Goal: Task Accomplishment & Management: Use online tool/utility

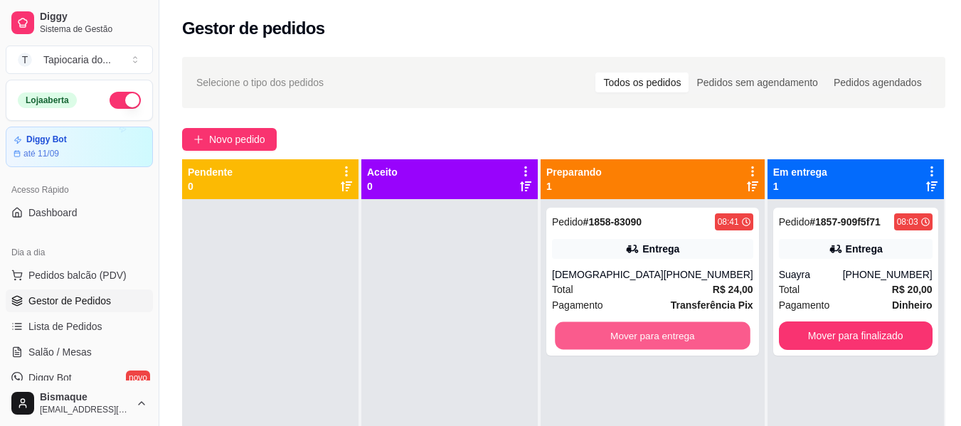
click at [700, 338] on button "Mover para entrega" at bounding box center [652, 336] width 195 height 28
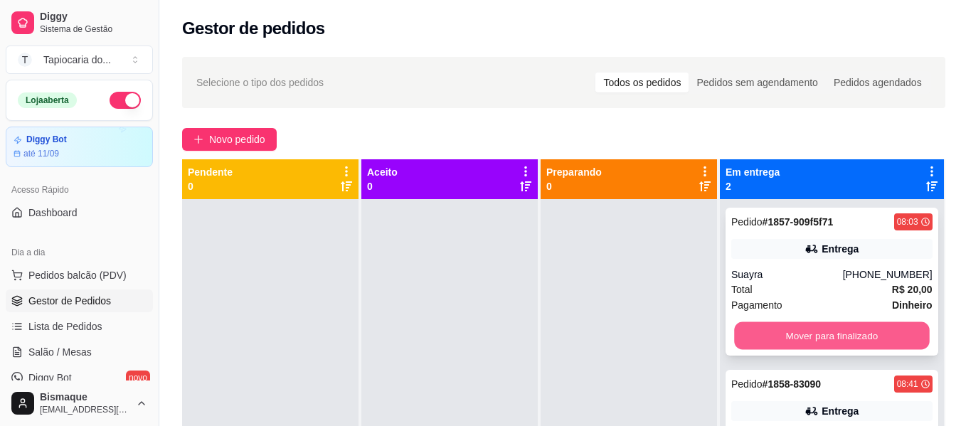
click at [851, 326] on button "Mover para finalizado" at bounding box center [831, 336] width 195 height 28
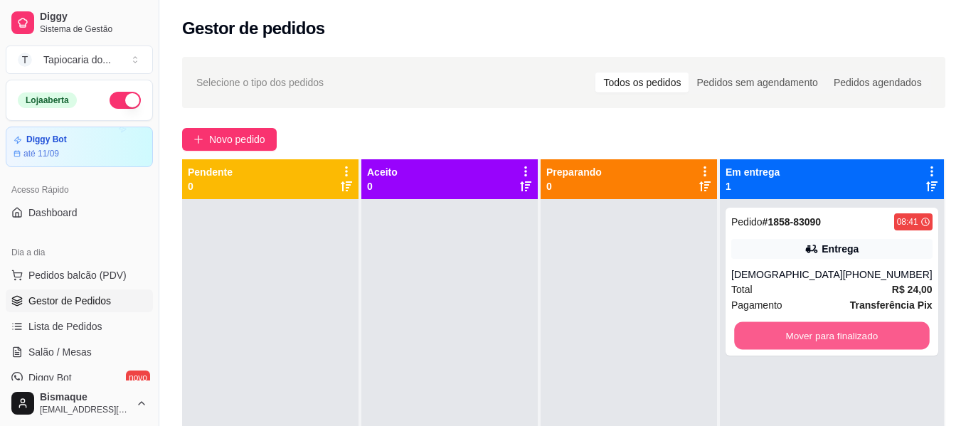
click at [851, 326] on button "Mover para finalizado" at bounding box center [831, 336] width 195 height 28
click at [858, 328] on button "Mover para finalizado" at bounding box center [831, 335] width 201 height 28
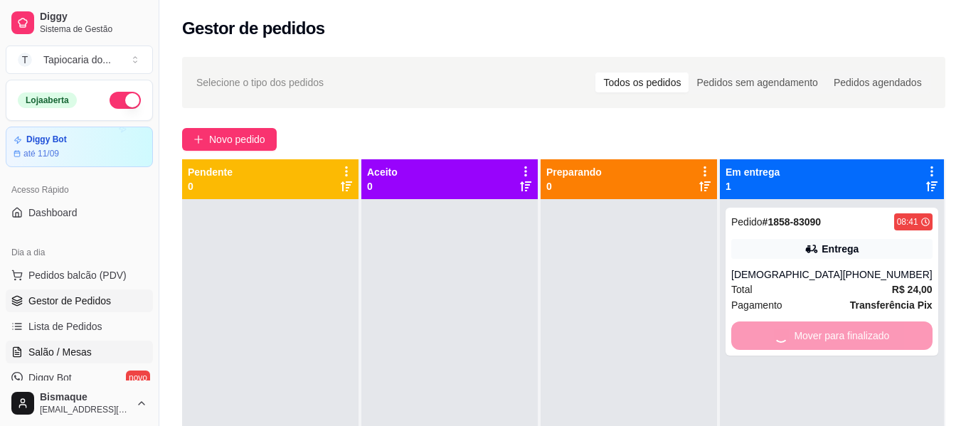
click at [72, 351] on span "Salão / Mesas" at bounding box center [59, 352] width 63 height 14
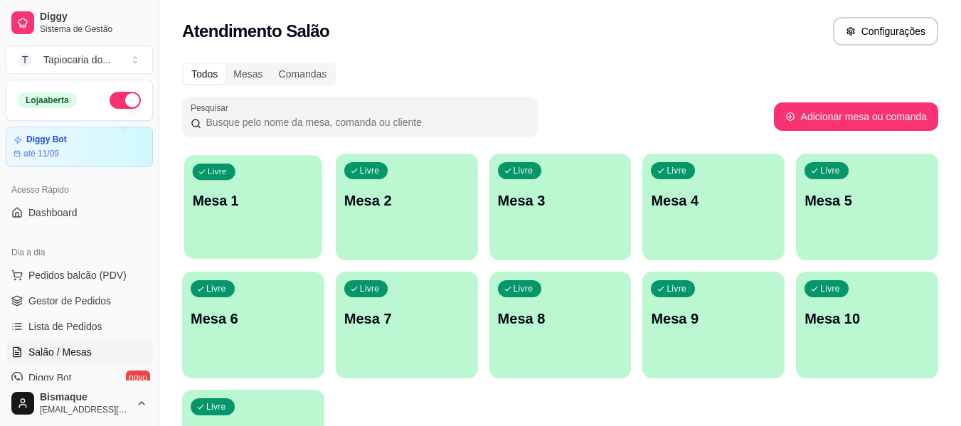
click at [252, 182] on div "Livre Mesa 1" at bounding box center [253, 198] width 138 height 87
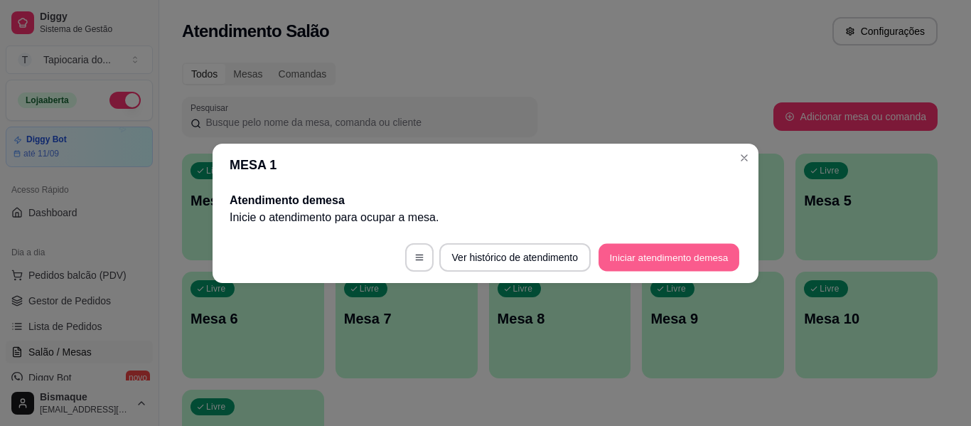
click at [646, 252] on button "Iniciar atendimento de mesa" at bounding box center [669, 257] width 141 height 28
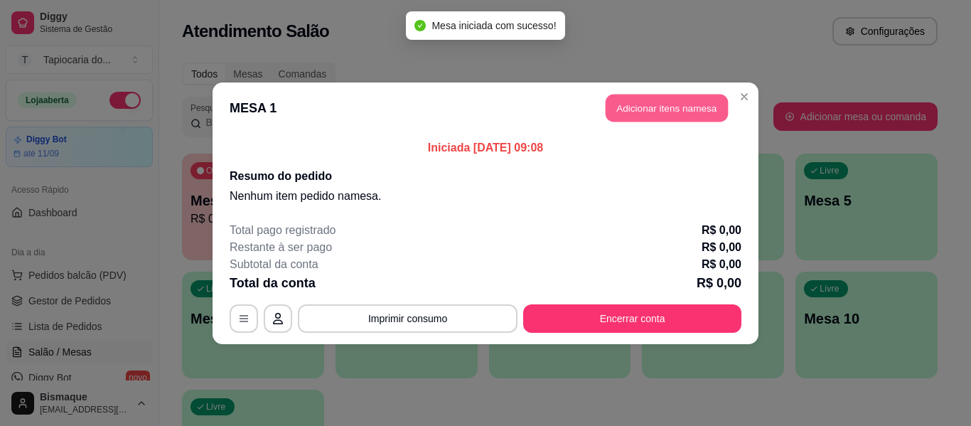
click at [678, 107] on button "Adicionar itens na mesa" at bounding box center [667, 108] width 122 height 28
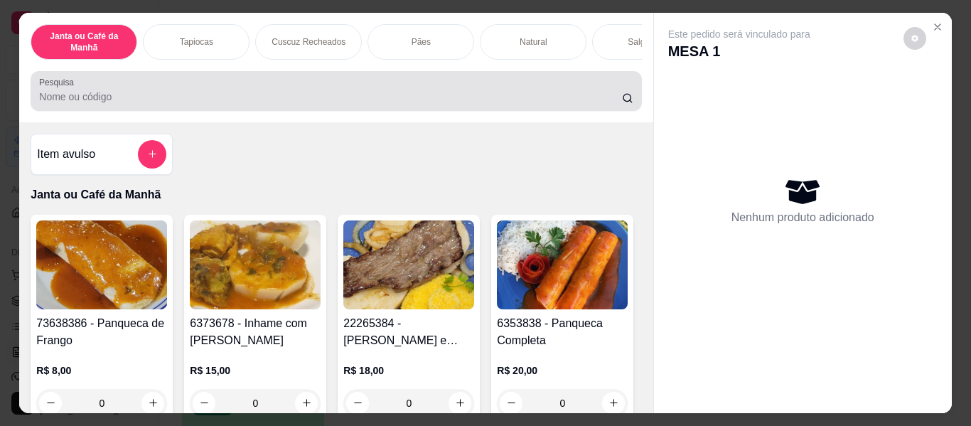
click at [495, 96] on input "Pesquisa" at bounding box center [330, 97] width 583 height 14
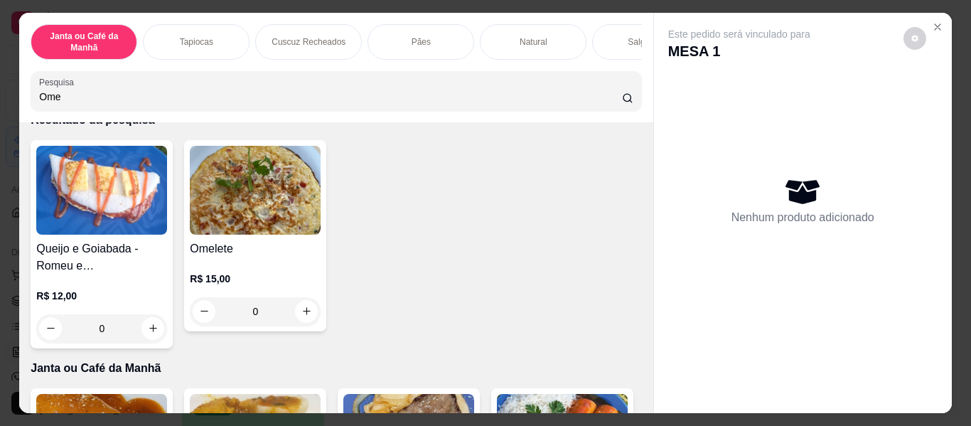
scroll to position [142, 0]
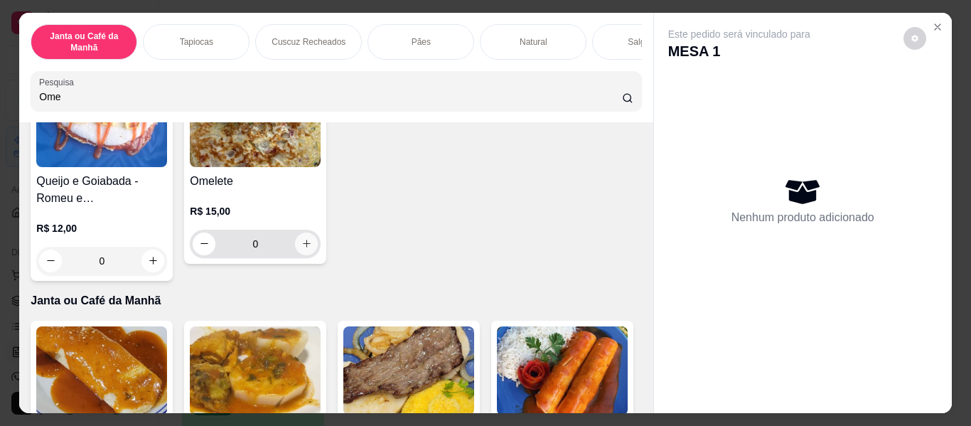
type input "Ome"
click at [303, 247] on icon "increase-product-quantity" at bounding box center [306, 243] width 7 height 7
type input "1"
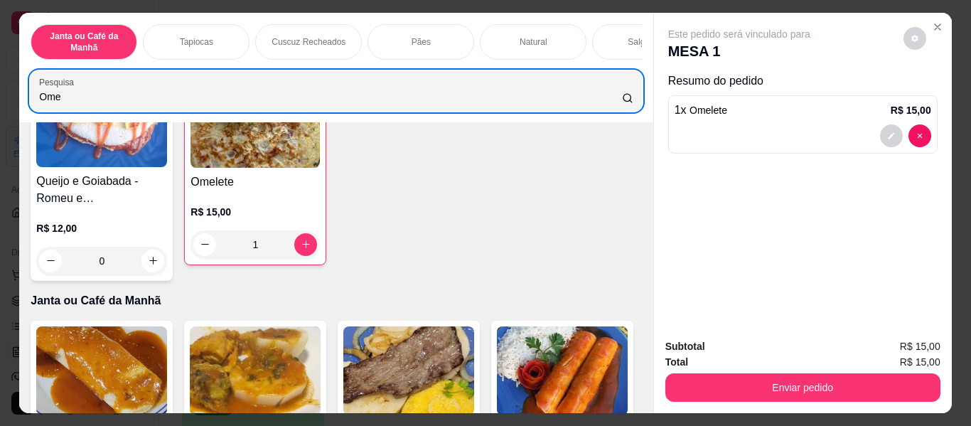
drag, startPoint x: 154, startPoint y: 95, endPoint x: 31, endPoint y: 92, distance: 123.1
click at [39, 95] on div "Ome" at bounding box center [336, 91] width 594 height 28
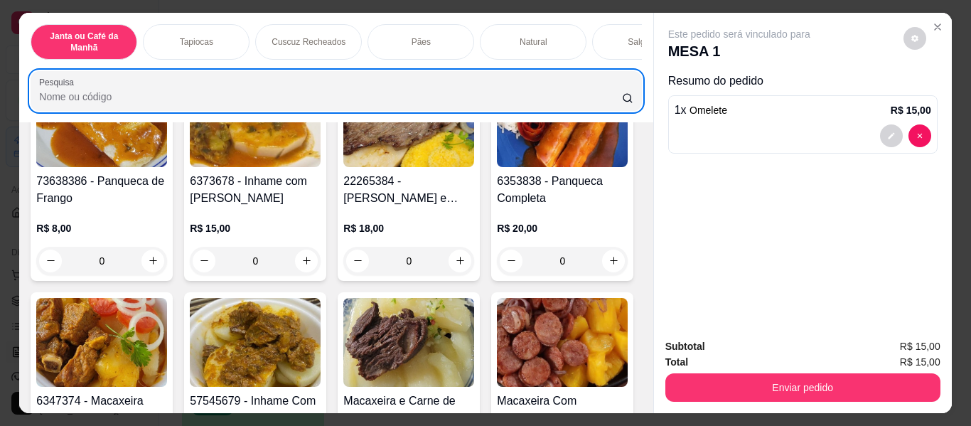
scroll to position [0, 0]
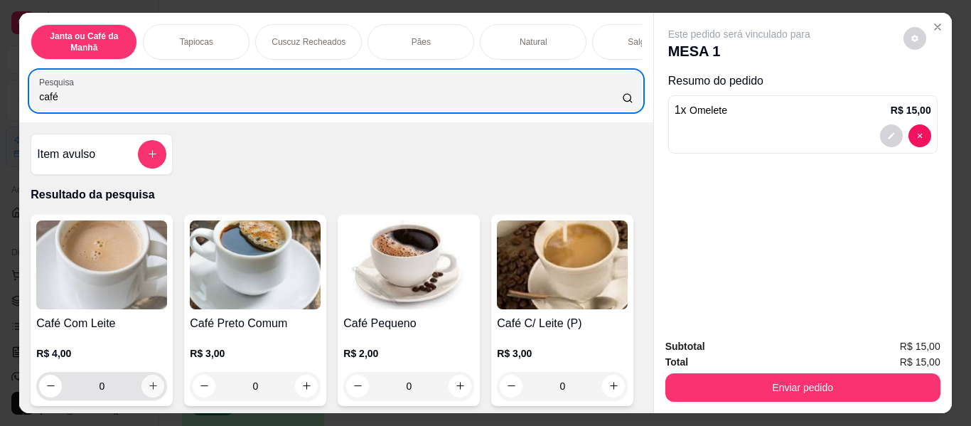
type input "café"
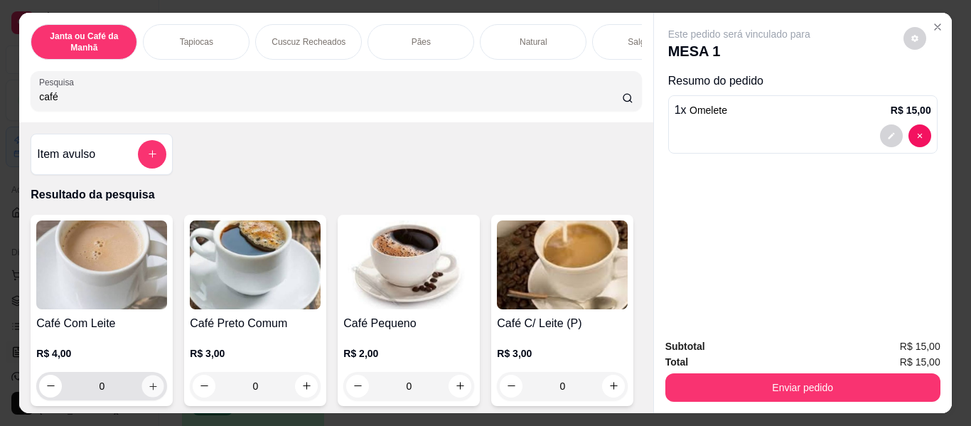
click at [148, 391] on icon "increase-product-quantity" at bounding box center [153, 386] width 11 height 11
type input "1"
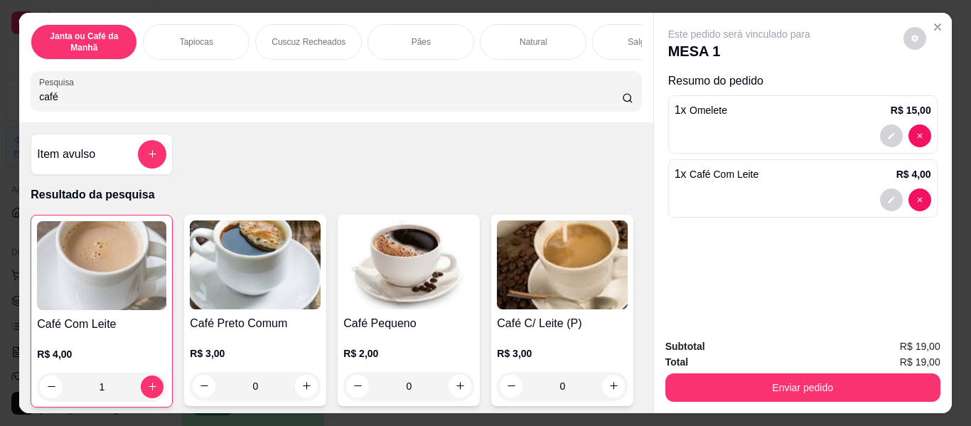
drag, startPoint x: 152, startPoint y: 107, endPoint x: 0, endPoint y: 105, distance: 152.2
click at [0, 105] on div "Janta ou Café da Manhã Tapiocas Cuscuz Recheados Pães Natural Salgados Tapiocas…" at bounding box center [485, 213] width 971 height 426
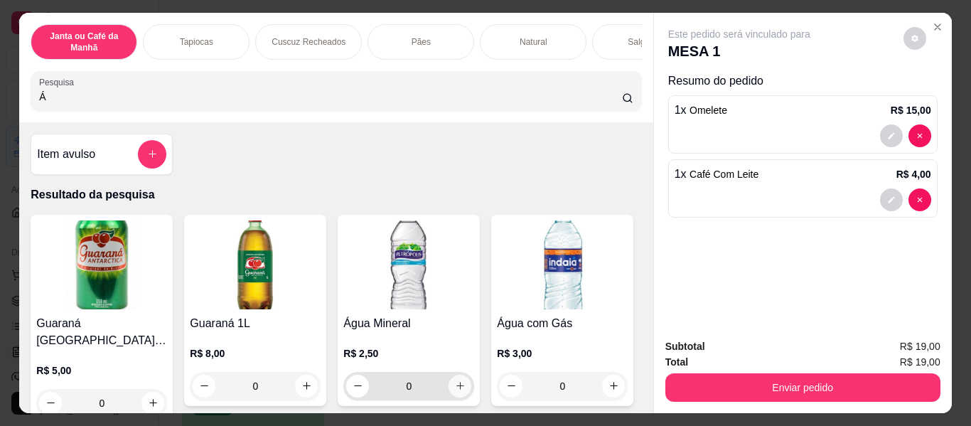
type input "Á"
click at [455, 391] on icon "increase-product-quantity" at bounding box center [460, 385] width 11 height 11
type input "1"
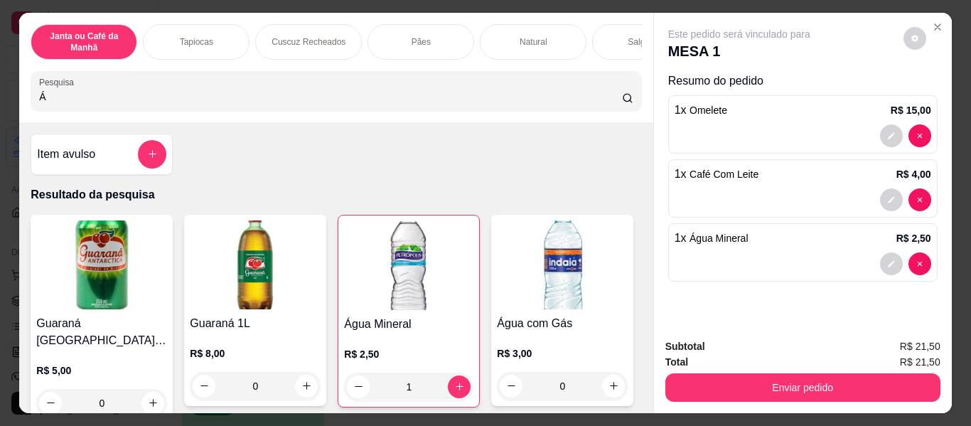
drag, startPoint x: 245, startPoint y: 108, endPoint x: 0, endPoint y: 105, distance: 245.3
click at [0, 105] on div "Janta ou Café da Manhã Tapiocas Cuscuz Recheados Pães Natural Salgados Tapiocas…" at bounding box center [485, 213] width 971 height 426
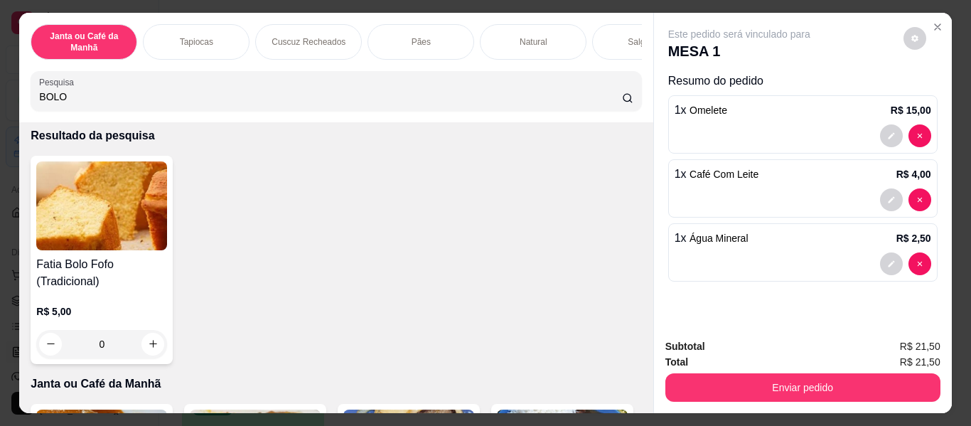
scroll to position [71, 0]
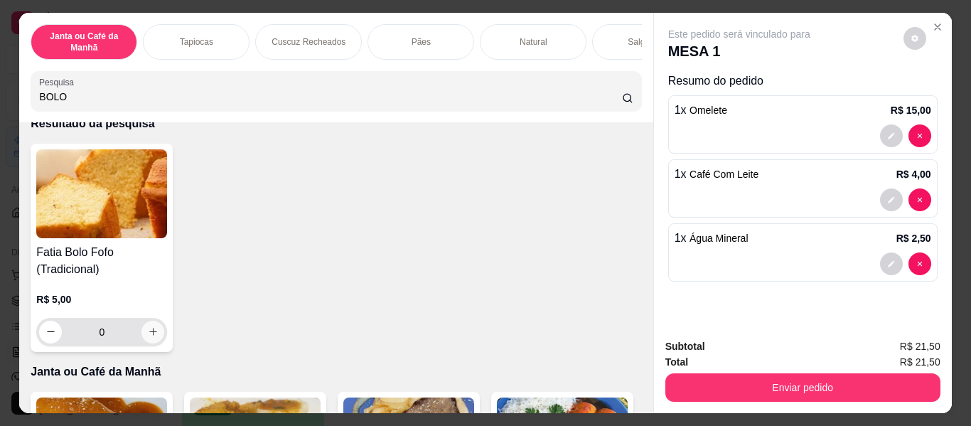
type input "BOLO"
click at [151, 333] on icon "increase-product-quantity" at bounding box center [153, 332] width 11 height 11
type input "1"
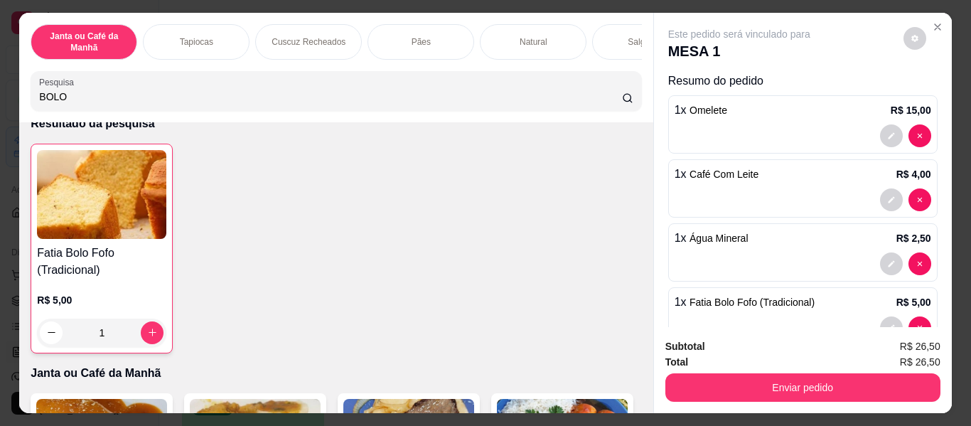
drag, startPoint x: 56, startPoint y: 109, endPoint x: 0, endPoint y: 87, distance: 60.3
click at [0, 90] on div "Janta ou Café da Manhã Tapiocas Cuscuz Recheados Pães Natural Salgados Tapiocas…" at bounding box center [485, 213] width 971 height 426
drag, startPoint x: 92, startPoint y: 113, endPoint x: 0, endPoint y: 110, distance: 92.5
click at [0, 110] on div "Janta ou Café da Manhã Tapiocas Cuscuz Recheados Pães Natural Salgados Tapiocas…" at bounding box center [485, 213] width 971 height 426
drag, startPoint x: 73, startPoint y: 100, endPoint x: 0, endPoint y: 93, distance: 73.5
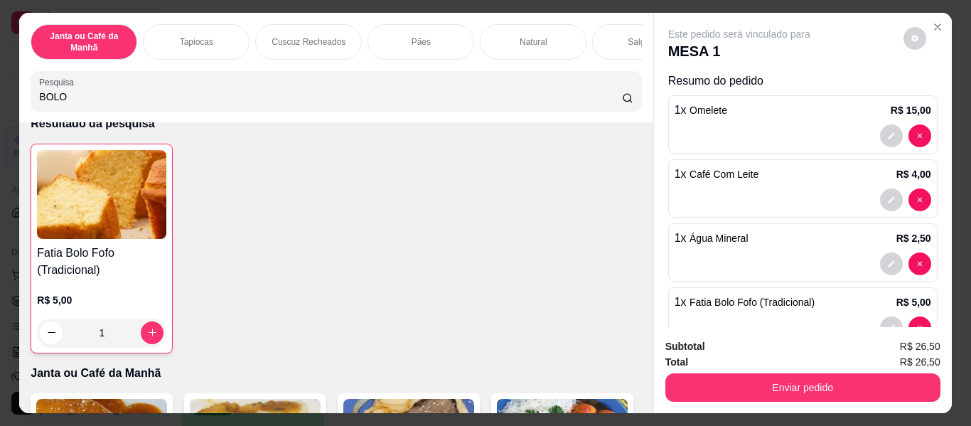
click at [0, 93] on div "Janta ou Café da Manhã Tapiocas Cuscuz Recheados Pães Natural Salgados Tapiocas…" at bounding box center [485, 213] width 971 height 426
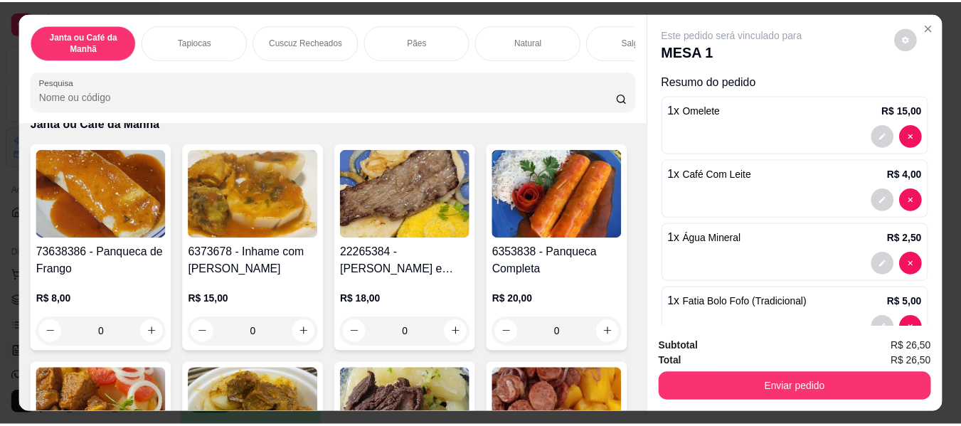
scroll to position [0, 0]
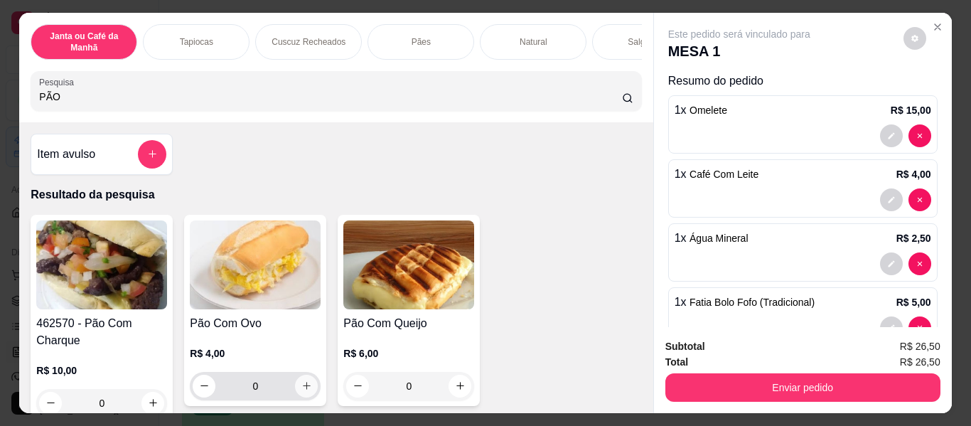
type input "PÃO"
click at [301, 386] on icon "increase-product-quantity" at bounding box center [306, 386] width 11 height 11
type input "1"
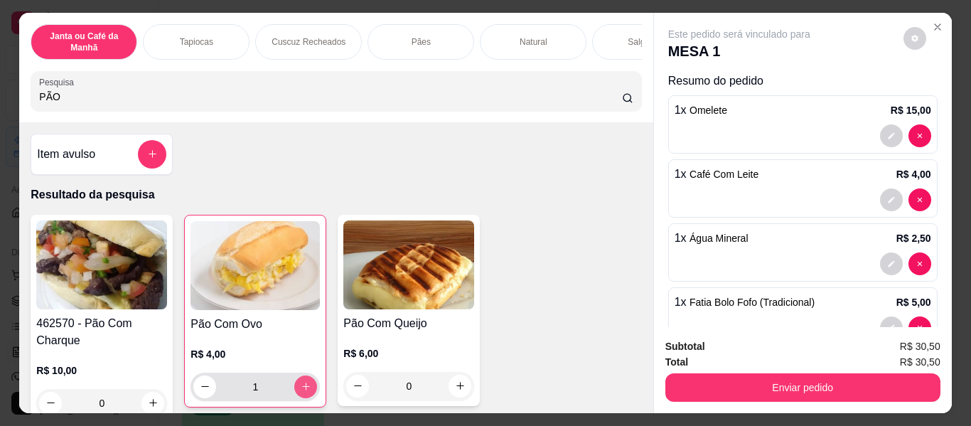
click at [301, 386] on icon "increase-product-quantity" at bounding box center [306, 386] width 11 height 11
type input "2"
drag, startPoint x: 139, startPoint y: 96, endPoint x: 0, endPoint y: 119, distance: 141.3
click at [0, 119] on div "Janta ou Café da Manhã Tapiocas Cuscuz Recheados Pães Natural Salgados Tapiocas…" at bounding box center [485, 213] width 971 height 426
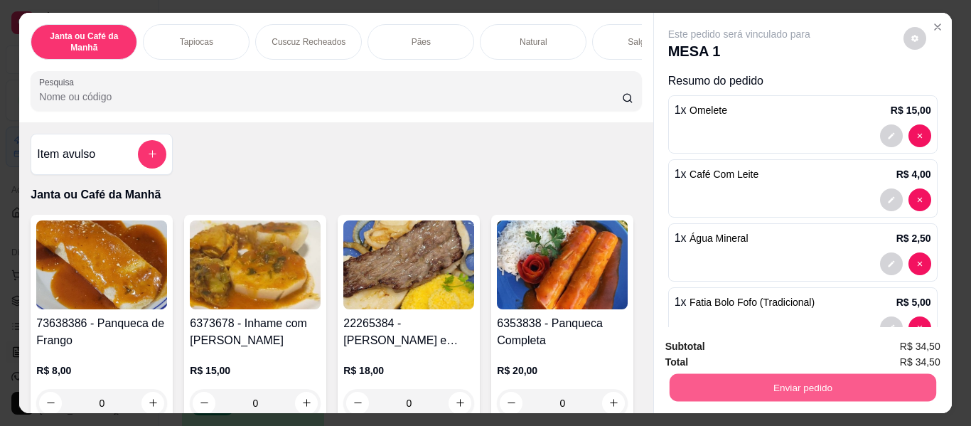
click at [831, 382] on button "Enviar pedido" at bounding box center [802, 388] width 267 height 28
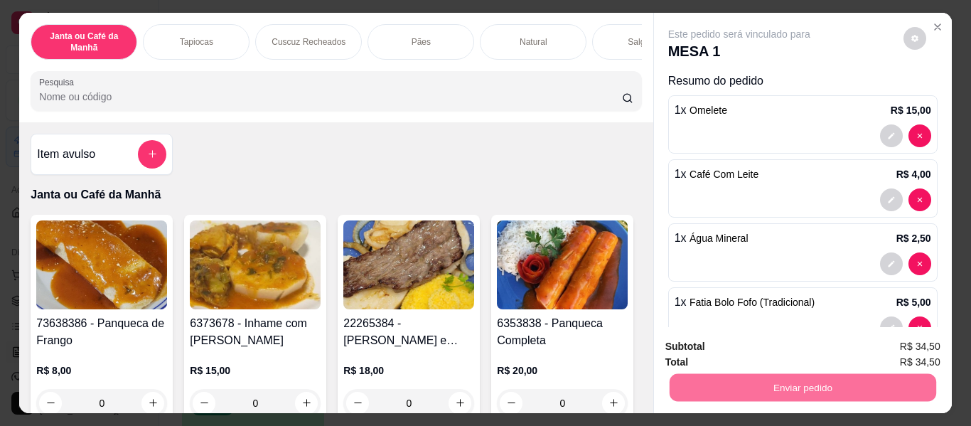
click at [732, 344] on button "Não registrar e enviar pedido" at bounding box center [756, 346] width 148 height 27
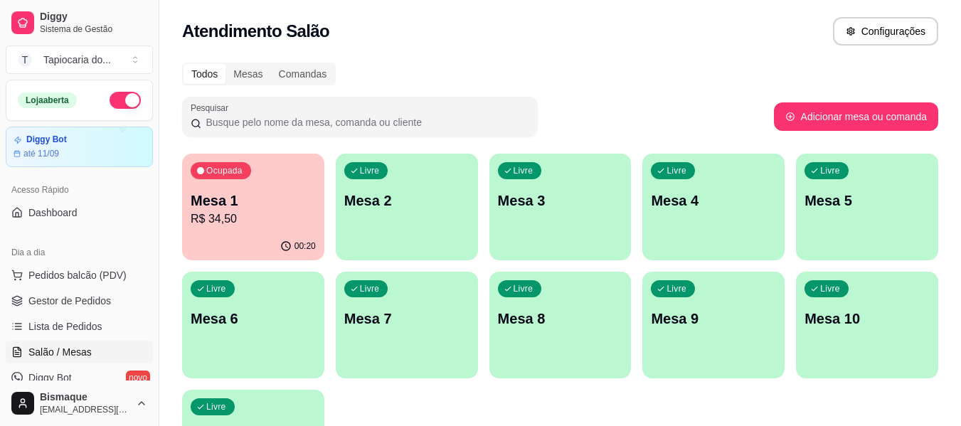
click at [471, 68] on div "Todos Mesas Comandas" at bounding box center [560, 74] width 756 height 23
click at [471, 67] on div "Todos Mesas Comandas" at bounding box center [560, 74] width 756 height 23
click at [471, 65] on div "Todos Mesas Comandas" at bounding box center [560, 74] width 756 height 23
click at [88, 311] on link "Gestor de Pedidos" at bounding box center [79, 300] width 147 height 23
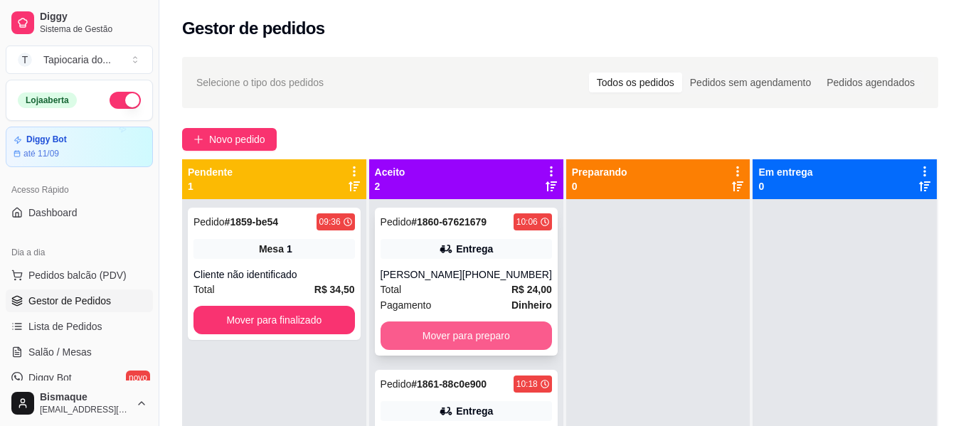
click at [436, 329] on button "Mover para preparo" at bounding box center [465, 335] width 171 height 28
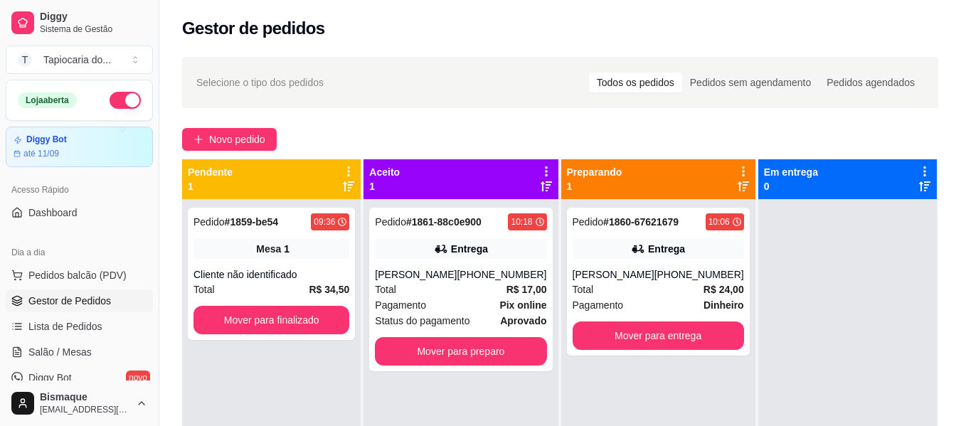
click at [436, 329] on div "Pedido # 1861-88c0e900 10:18 Entrega [PERSON_NAME] [PHONE_NUMBER] Total R$ 17,0…" at bounding box center [460, 290] width 183 height 164
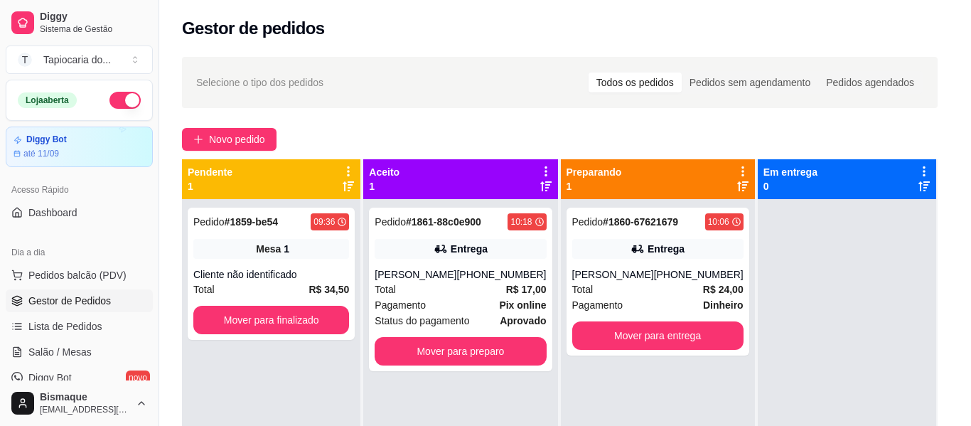
click at [472, 349] on button "Estornar e Cancelar" at bounding box center [492, 358] width 126 height 28
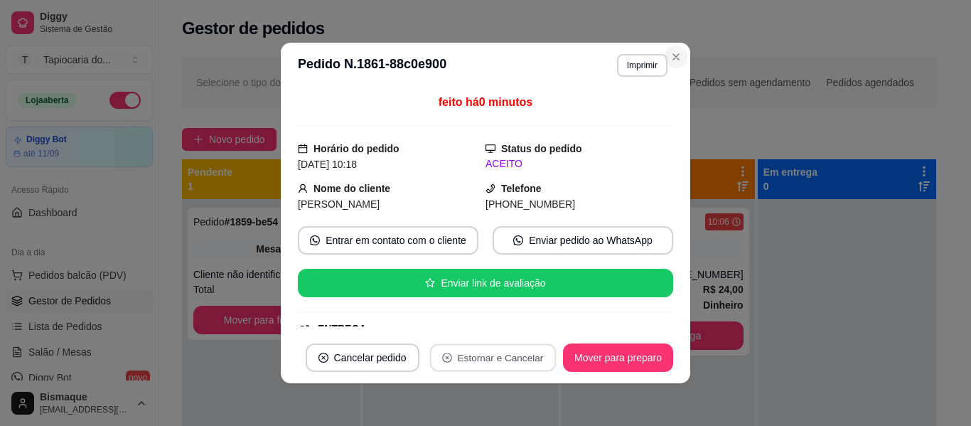
click at [673, 55] on icon "Close" at bounding box center [675, 56] width 11 height 11
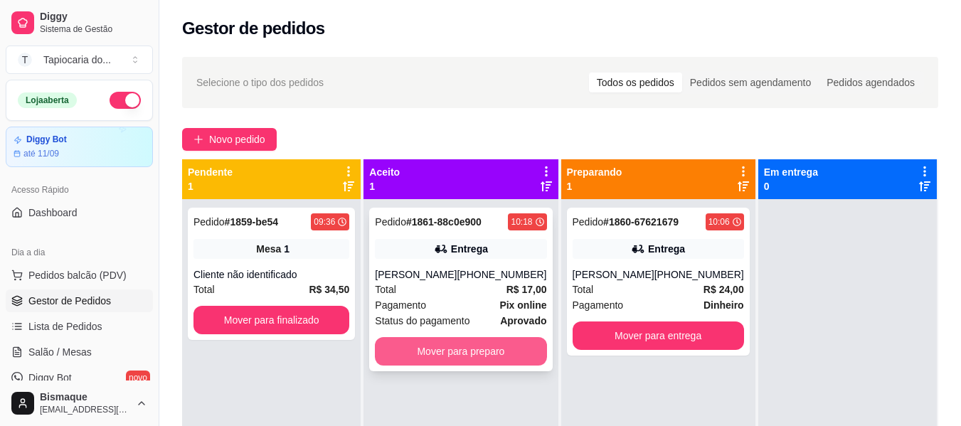
click at [424, 343] on button "Mover para preparo" at bounding box center [460, 351] width 171 height 28
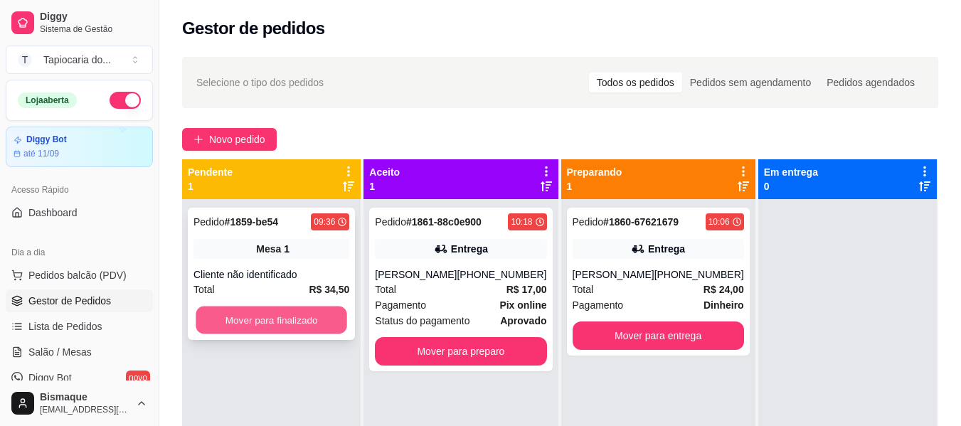
click at [315, 311] on button "Mover para finalizado" at bounding box center [271, 320] width 151 height 28
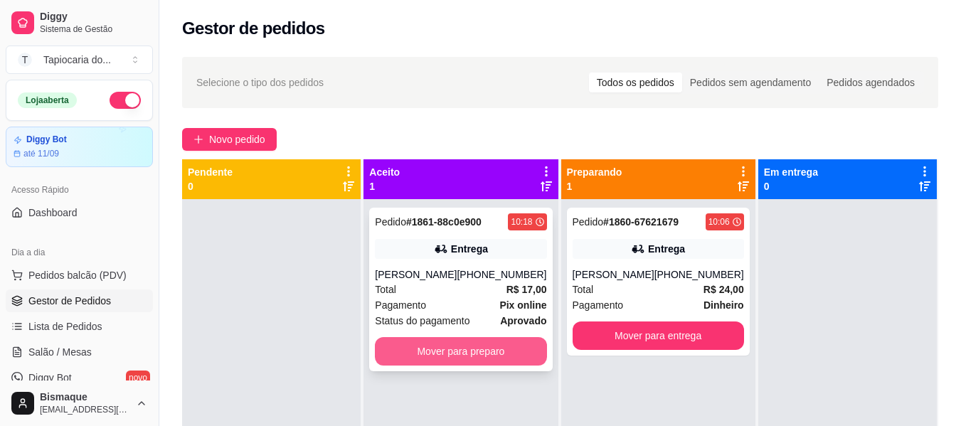
click at [504, 354] on button "Mover para preparo" at bounding box center [460, 351] width 171 height 28
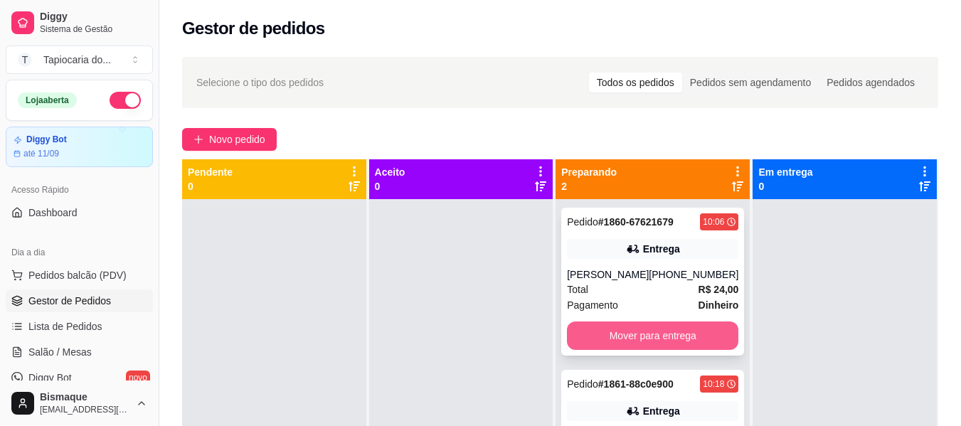
click at [654, 329] on button "Mover para entrega" at bounding box center [652, 335] width 171 height 28
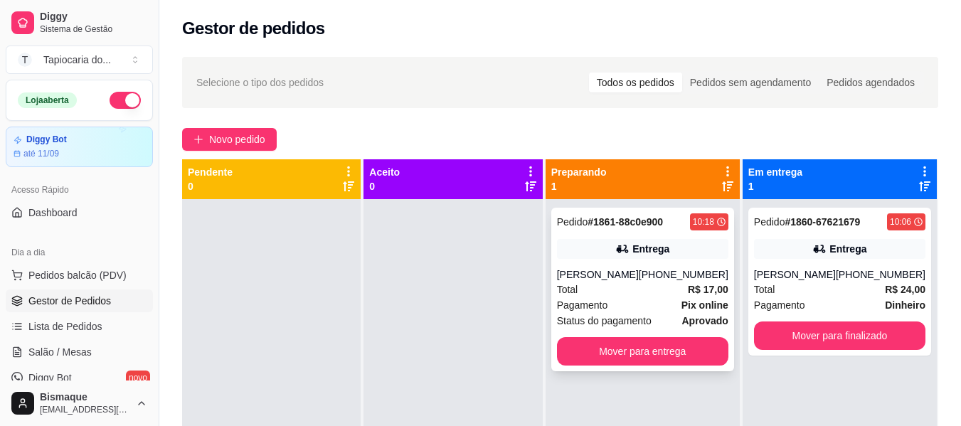
click at [660, 365] on div "Pedido # 1861-88c0e900 10:18 Entrega João Paulo (83) 98699-8692 Total R$ 17,00 …" at bounding box center [642, 290] width 183 height 164
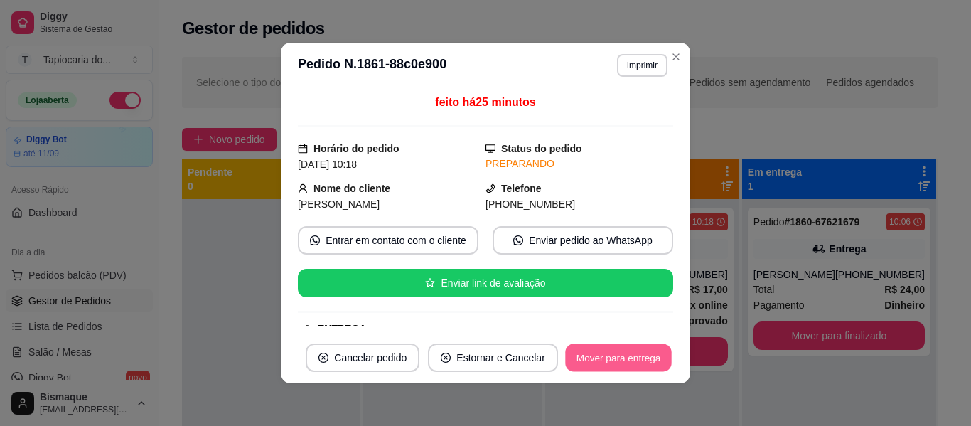
click at [655, 349] on button "Mover para entrega" at bounding box center [618, 358] width 107 height 28
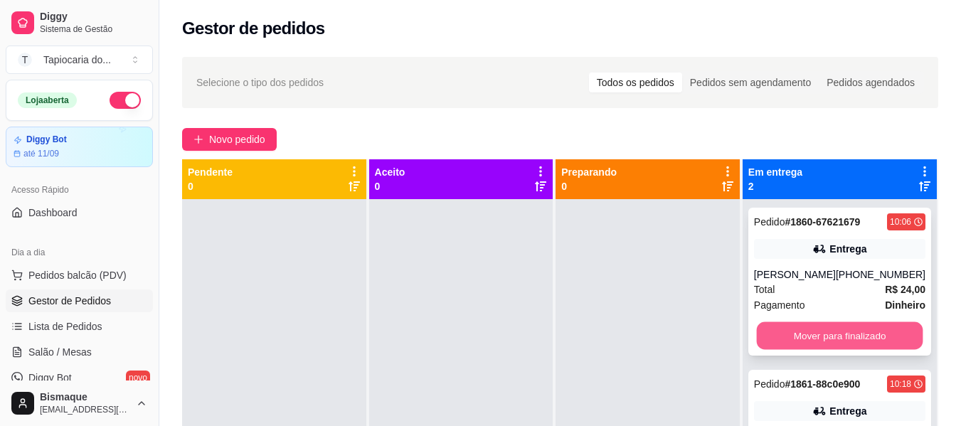
click at [843, 325] on button "Mover para finalizado" at bounding box center [839, 336] width 166 height 28
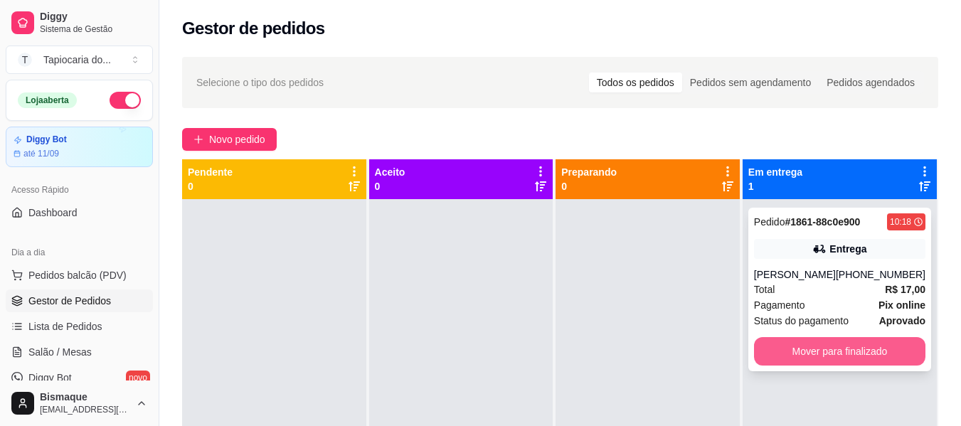
click at [844, 353] on button "Mover para finalizado" at bounding box center [839, 351] width 171 height 28
click at [114, 104] on button "button" at bounding box center [124, 100] width 31 height 17
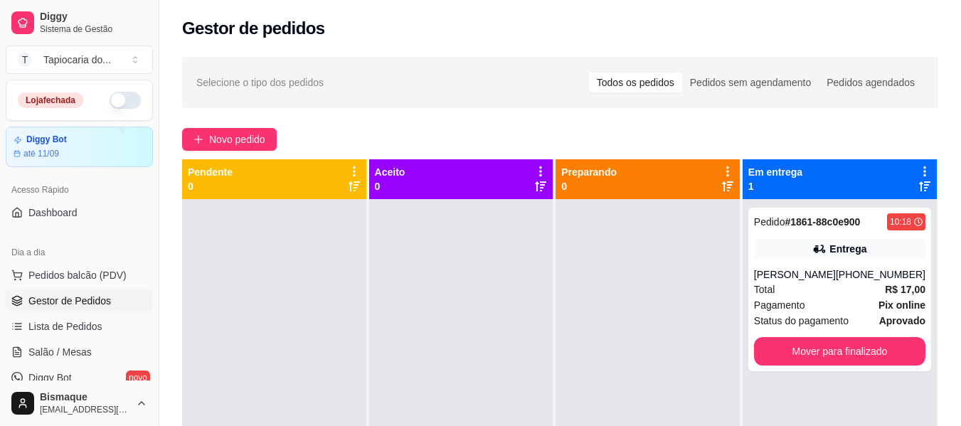
click at [54, 300] on span "Gestor de Pedidos" at bounding box center [69, 301] width 82 height 14
click at [894, 355] on button "Mover para finalizado" at bounding box center [839, 351] width 171 height 28
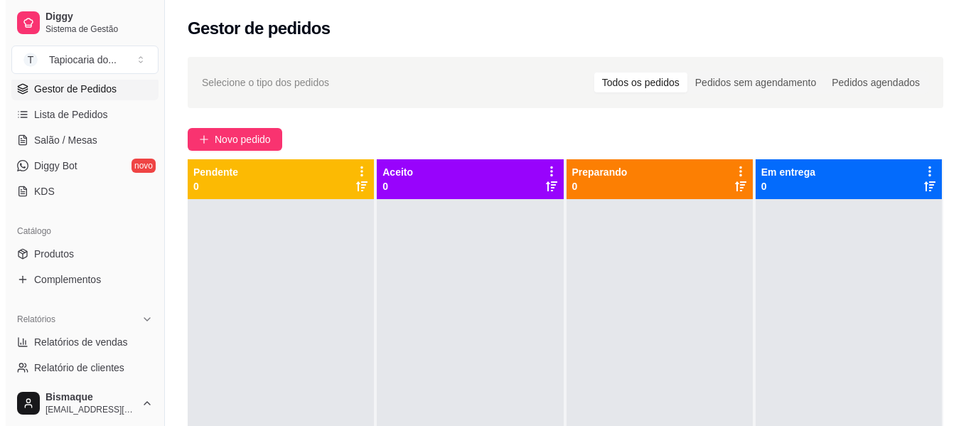
scroll to position [213, 0]
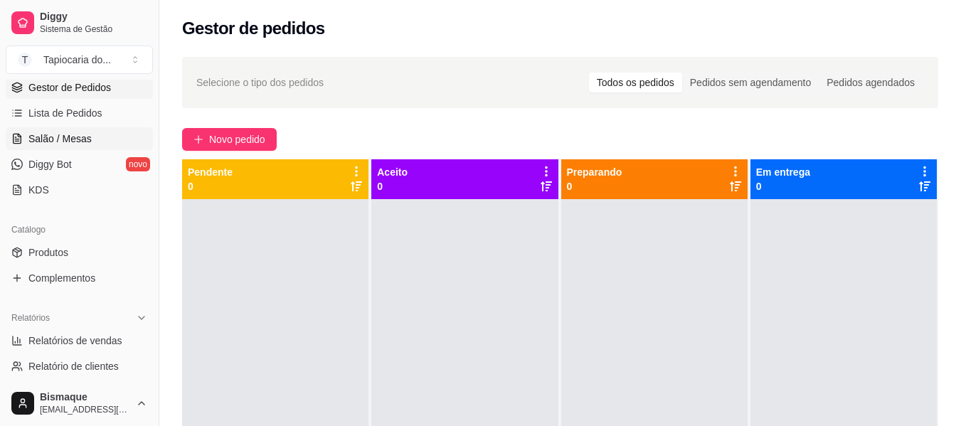
click at [66, 134] on span "Salão / Mesas" at bounding box center [59, 139] width 63 height 14
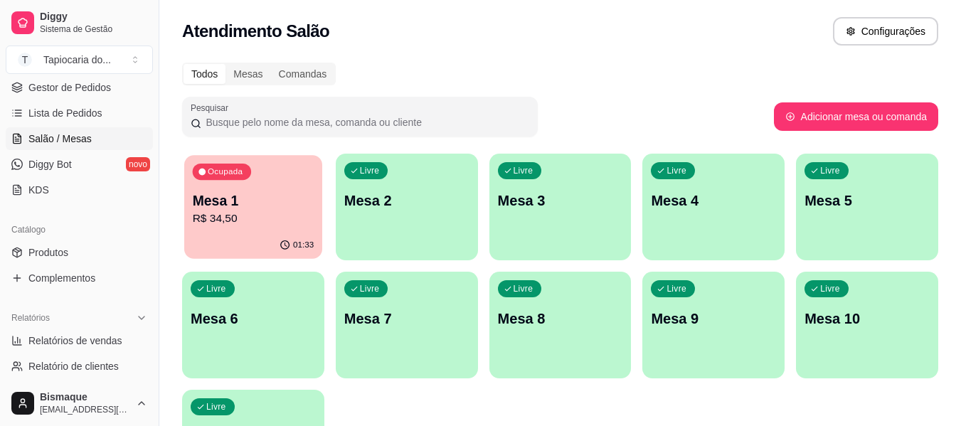
click at [262, 230] on div "Ocupada Mesa 1 R$ 34,50" at bounding box center [253, 193] width 138 height 77
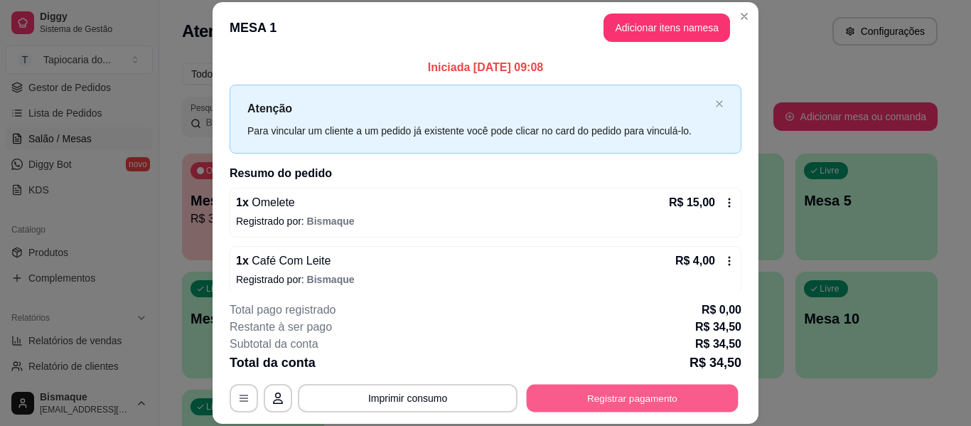
click at [629, 401] on button "Registrar pagamento" at bounding box center [633, 399] width 212 height 28
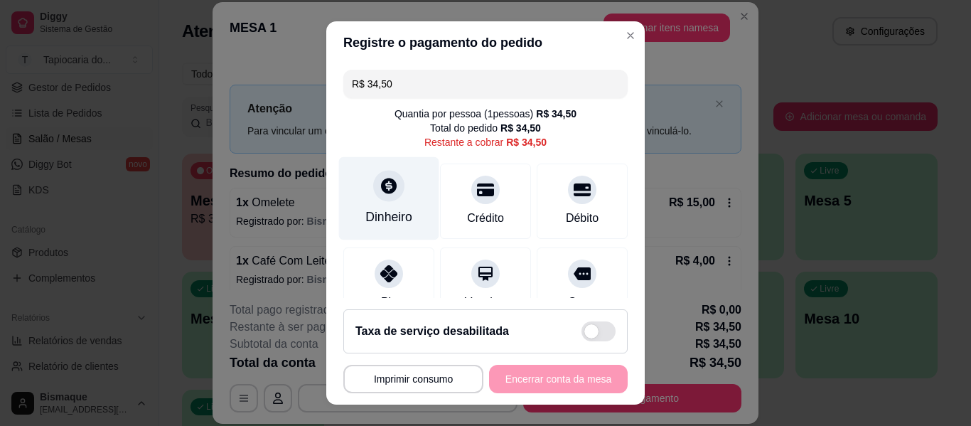
click at [390, 202] on div "Dinheiro" at bounding box center [389, 198] width 100 height 83
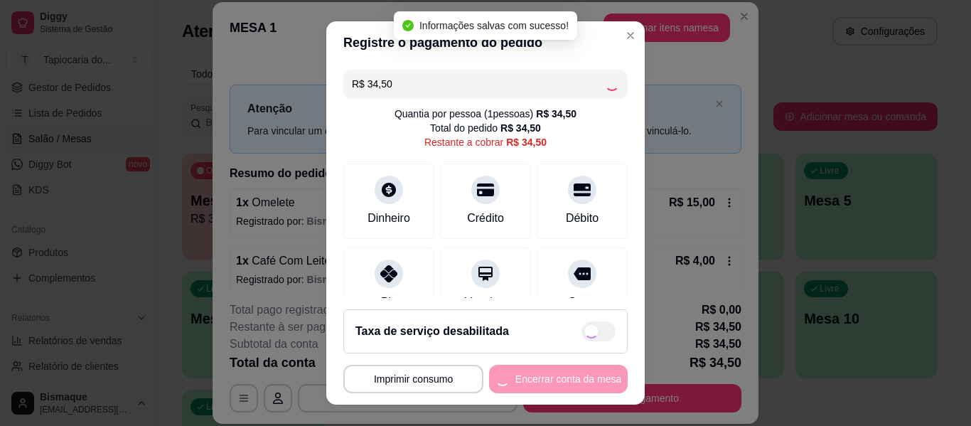
type input "R$ 0,00"
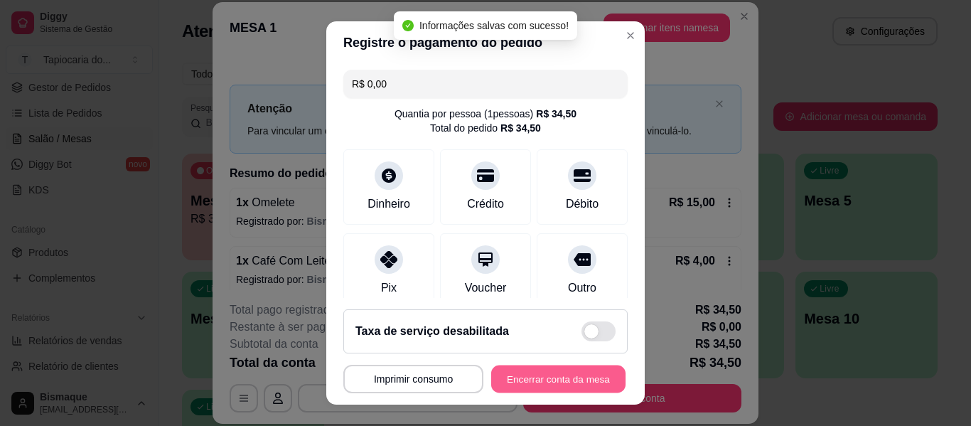
click at [545, 371] on button "Encerrar conta da mesa" at bounding box center [558, 379] width 134 height 28
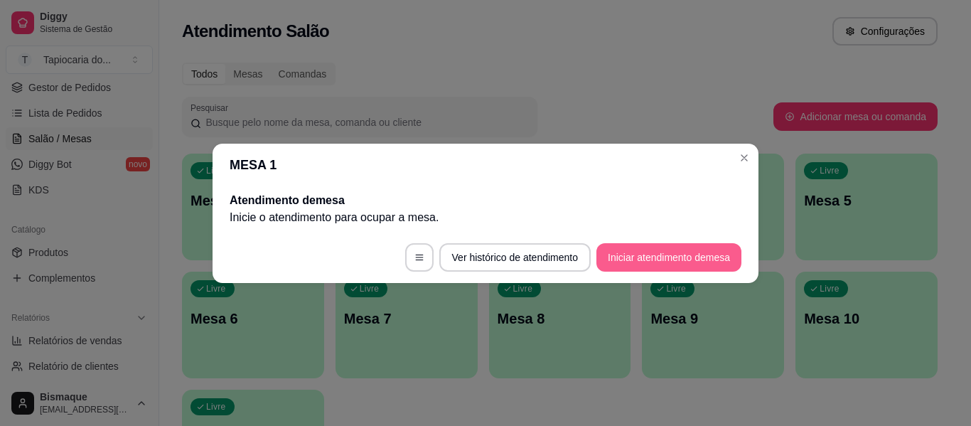
click at [633, 247] on button "Iniciar atendimento de mesa" at bounding box center [669, 257] width 145 height 28
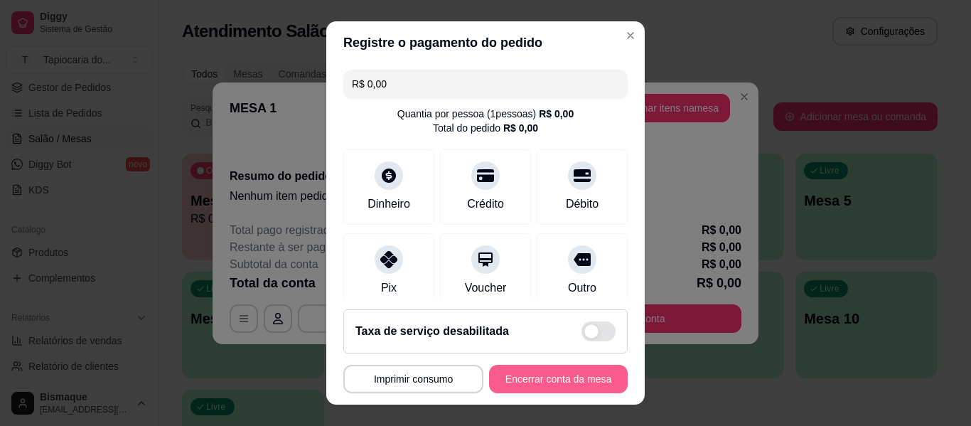
click at [522, 375] on button "Encerrar conta da mesa" at bounding box center [558, 379] width 139 height 28
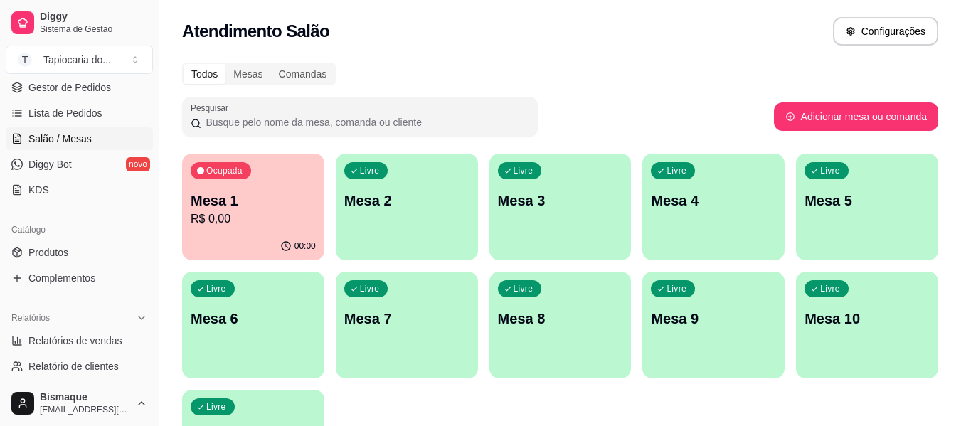
click at [252, 228] on div "Ocupada Mesa 1 R$ 0,00" at bounding box center [253, 193] width 142 height 79
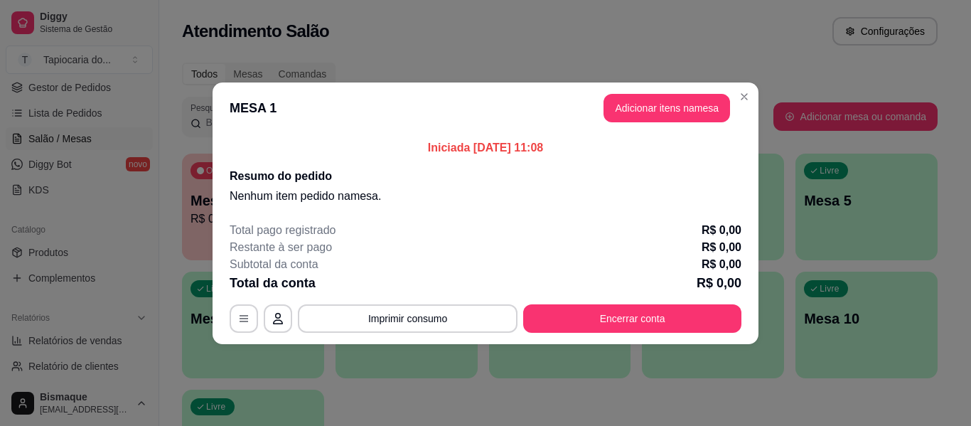
click at [688, 334] on footer "Total pago registrado R$ 0,00 Restante à ser pago R$ 0,00 Subtotal da conta R$ …" at bounding box center [486, 277] width 546 height 134
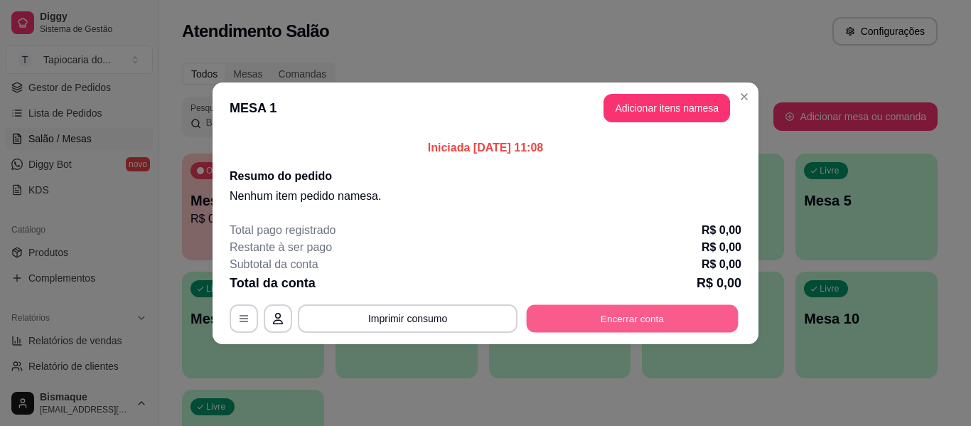
click at [683, 317] on button "Encerrar conta" at bounding box center [633, 318] width 212 height 28
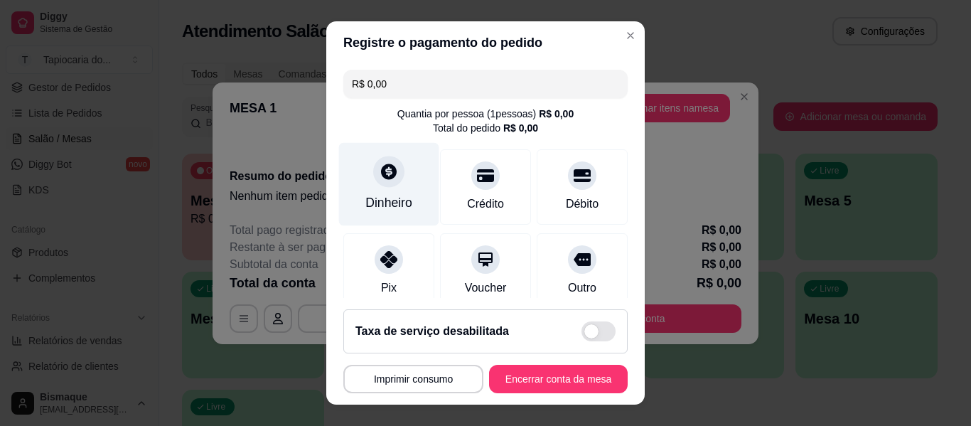
click at [390, 207] on div "Dinheiro" at bounding box center [388, 202] width 47 height 18
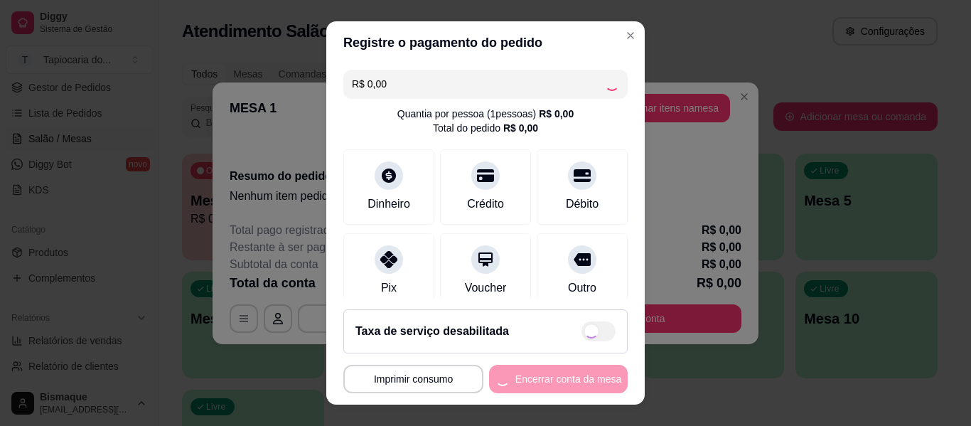
click at [550, 383] on div "MESA 1 Tempo de permanência: 0 minutos Cod. Segurança: 1781 Qtd. de Pedidos: 0 …" at bounding box center [485, 379] width 284 height 28
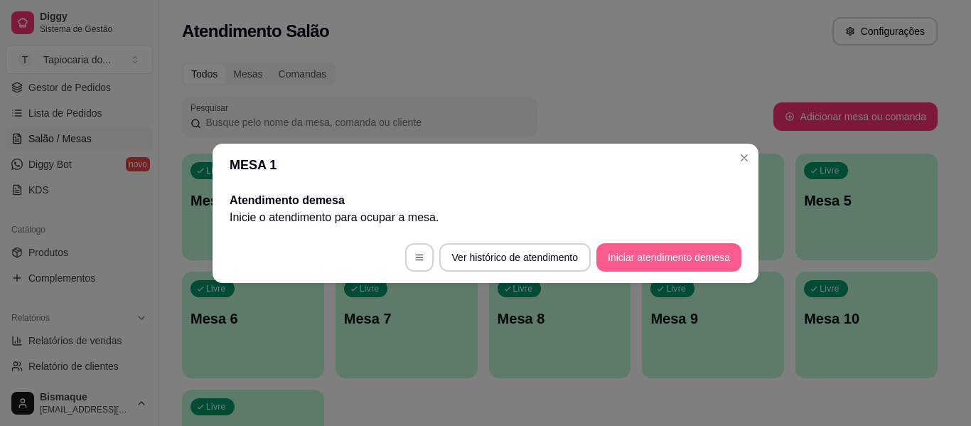
click at [725, 245] on button "Iniciar atendimento de mesa" at bounding box center [669, 257] width 145 height 28
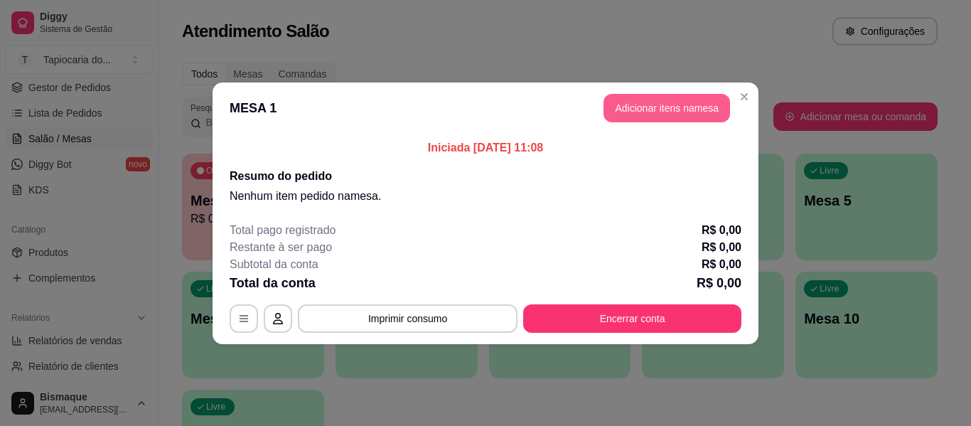
click at [648, 115] on button "Adicionar itens na mesa" at bounding box center [667, 108] width 127 height 28
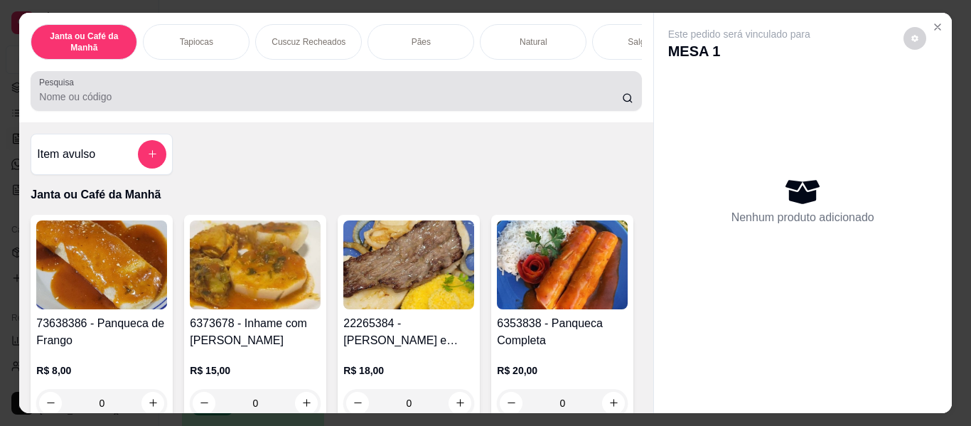
click at [287, 87] on div at bounding box center [336, 91] width 594 height 28
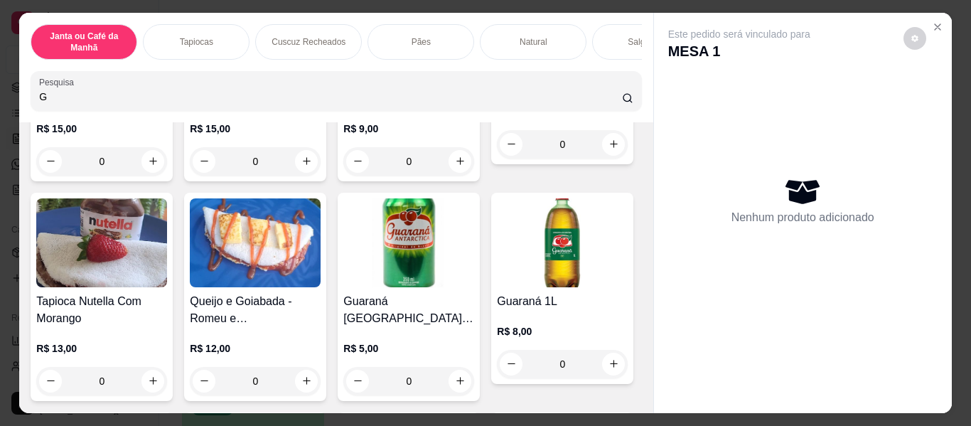
scroll to position [924, 0]
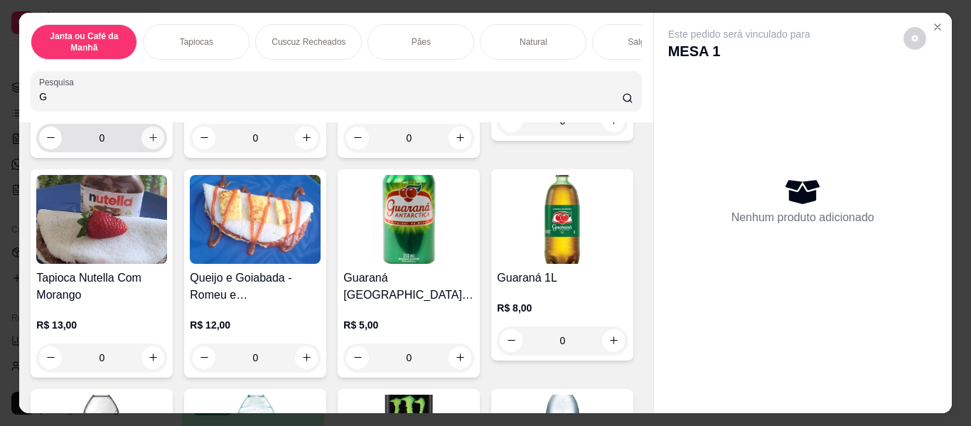
type input "G"
click at [153, 143] on icon "increase-product-quantity" at bounding box center [153, 137] width 11 height 11
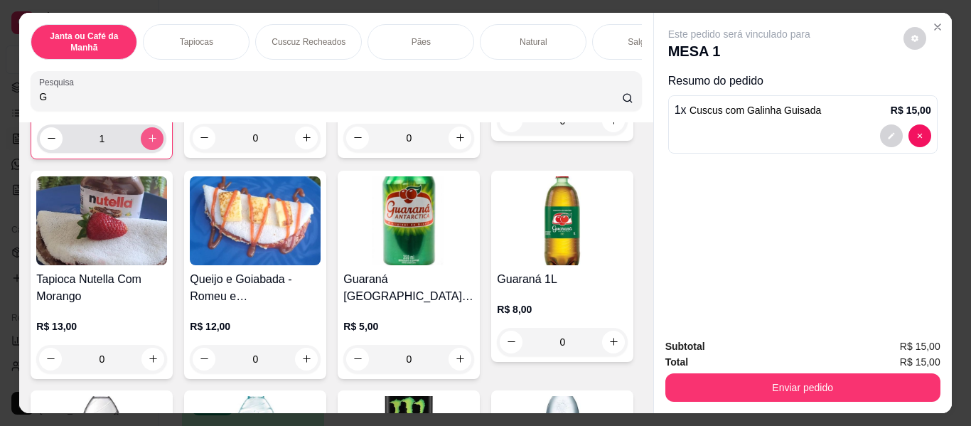
type input "1"
click at [153, 149] on button "increase-product-quantity" at bounding box center [152, 138] width 22 height 22
type input "2"
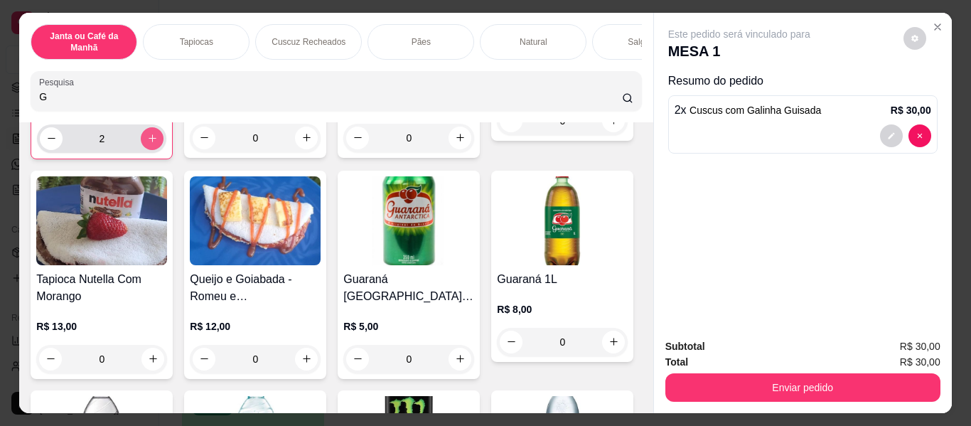
click at [153, 150] on button "increase-product-quantity" at bounding box center [152, 138] width 23 height 23
type input "3"
click at [198, 95] on input "G" at bounding box center [330, 97] width 583 height 14
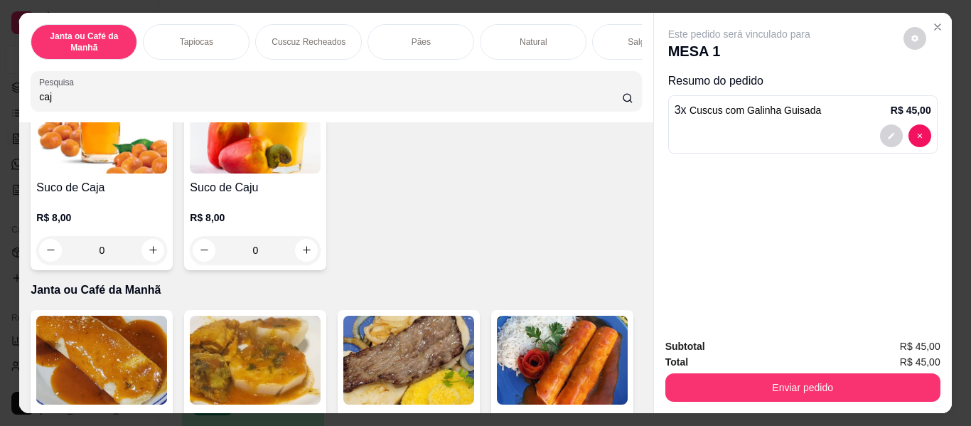
scroll to position [142, 0]
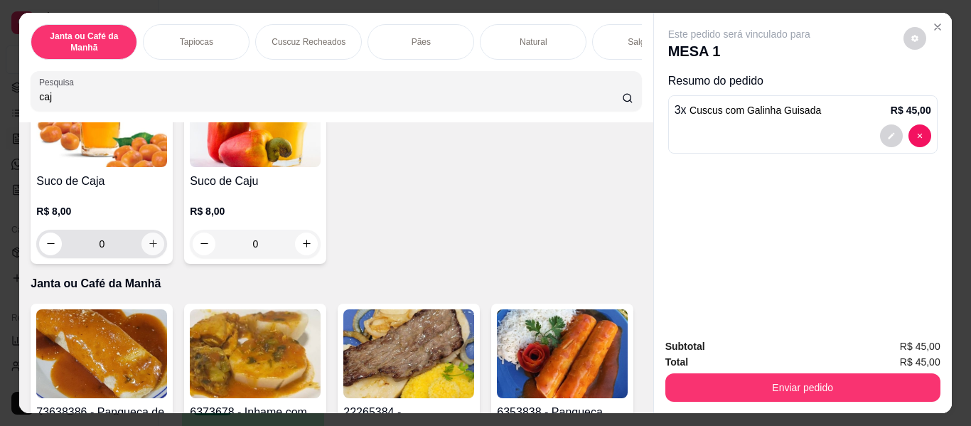
type input "caj"
click at [154, 255] on button "increase-product-quantity" at bounding box center [152, 243] width 23 height 23
type input "1"
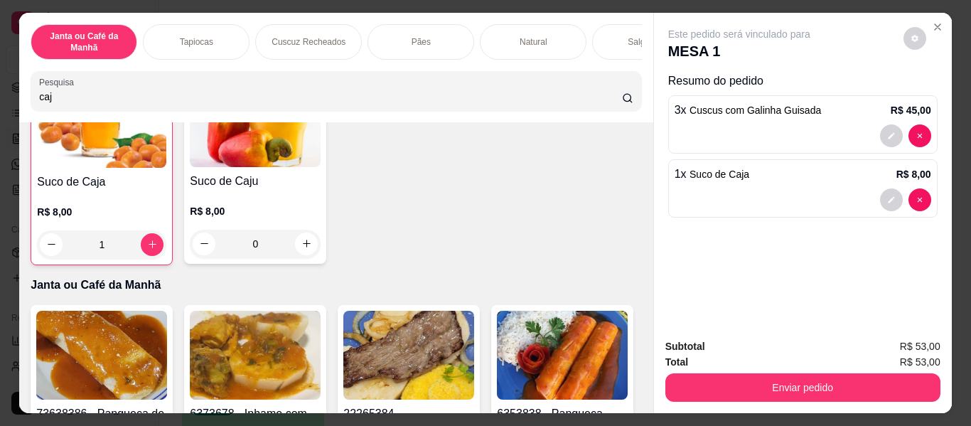
scroll to position [143, 0]
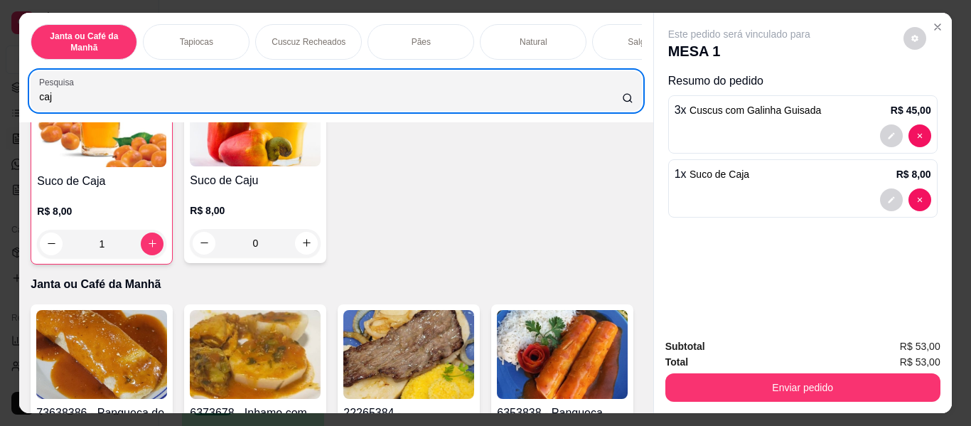
drag, startPoint x: 141, startPoint y: 94, endPoint x: 0, endPoint y: 98, distance: 140.8
click at [0, 98] on div "Janta ou Café da Manhã Tapiocas Cuscuz Recheados Pães Natural Salgados Tapiocas…" at bounding box center [485, 213] width 971 height 426
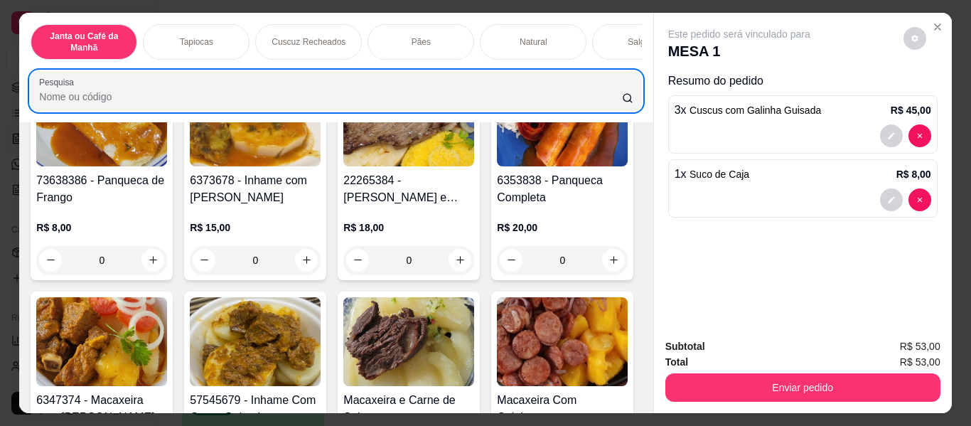
scroll to position [0, 0]
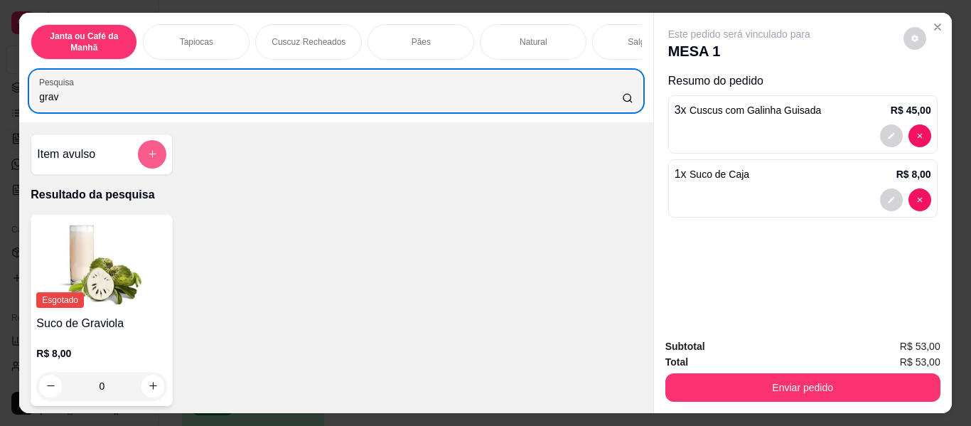
type input "grav"
click at [149, 149] on button "add-separate-item" at bounding box center [152, 154] width 28 height 28
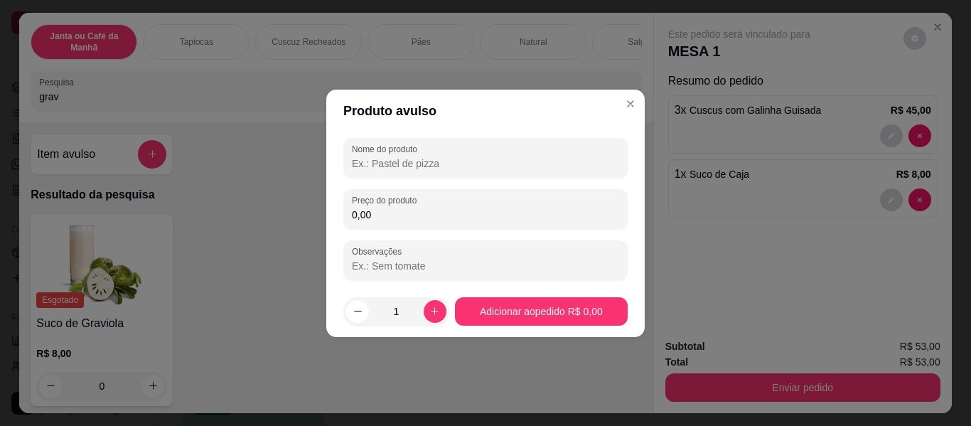
click at [475, 157] on input "Nome do produto" at bounding box center [485, 163] width 267 height 14
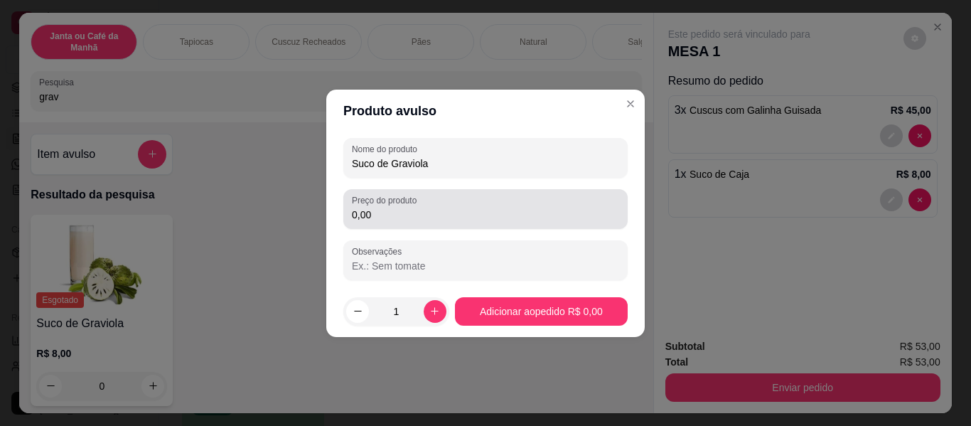
type input "Suco de Graviola"
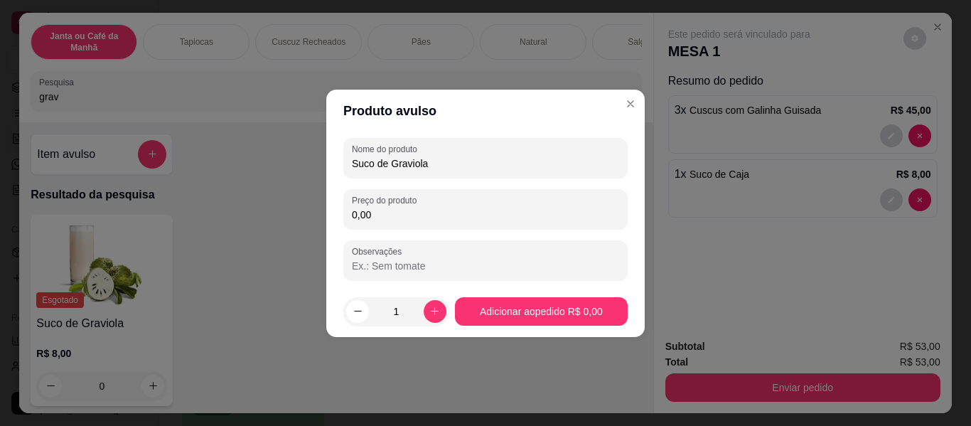
click at [450, 220] on input "0,00" at bounding box center [485, 215] width 267 height 14
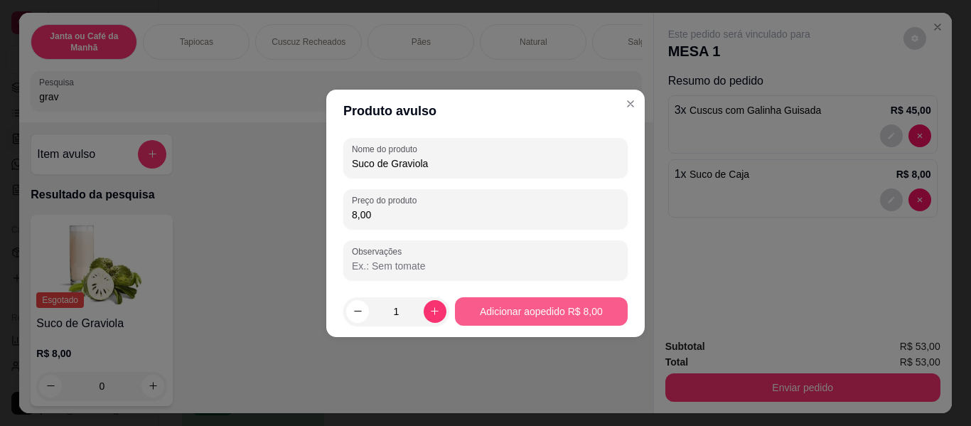
type input "8,00"
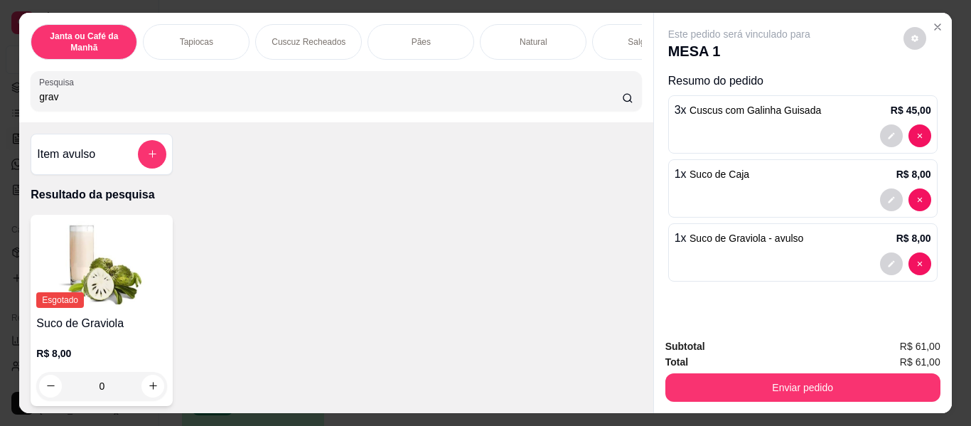
drag, startPoint x: 336, startPoint y: 87, endPoint x: 0, endPoint y: 87, distance: 335.6
click at [0, 87] on div "Janta ou Café da Manhã Tapiocas Cuscuz Recheados Pães Natural Salgados Tapiocas…" at bounding box center [485, 213] width 971 height 426
drag, startPoint x: 67, startPoint y: 95, endPoint x: 0, endPoint y: 108, distance: 68.2
click at [0, 115] on div "Janta ou Café da Manhã Tapiocas Cuscuz Recheados Pães Natural Salgados Tapiocas…" at bounding box center [485, 213] width 971 height 426
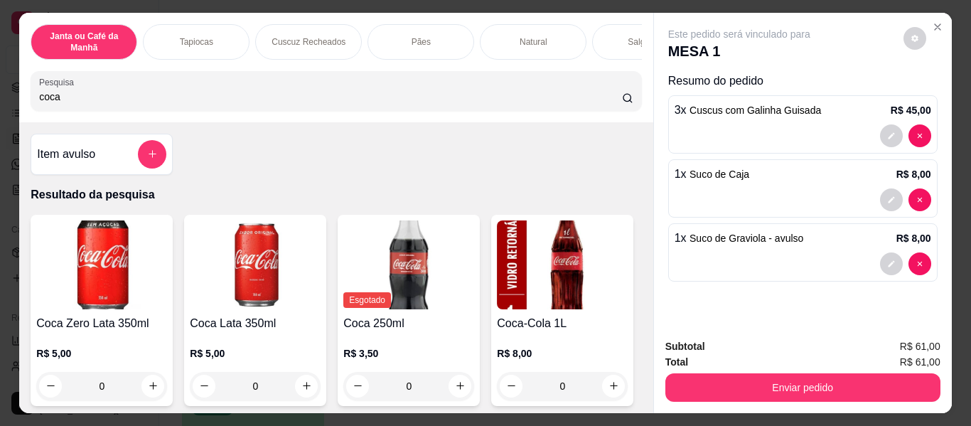
scroll to position [71, 0]
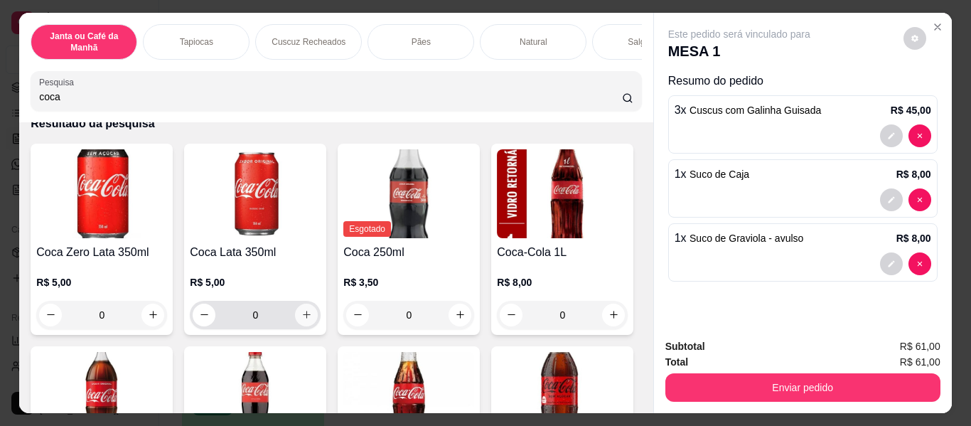
type input "coca"
click at [304, 316] on icon "increase-product-quantity" at bounding box center [306, 314] width 11 height 11
type input "1"
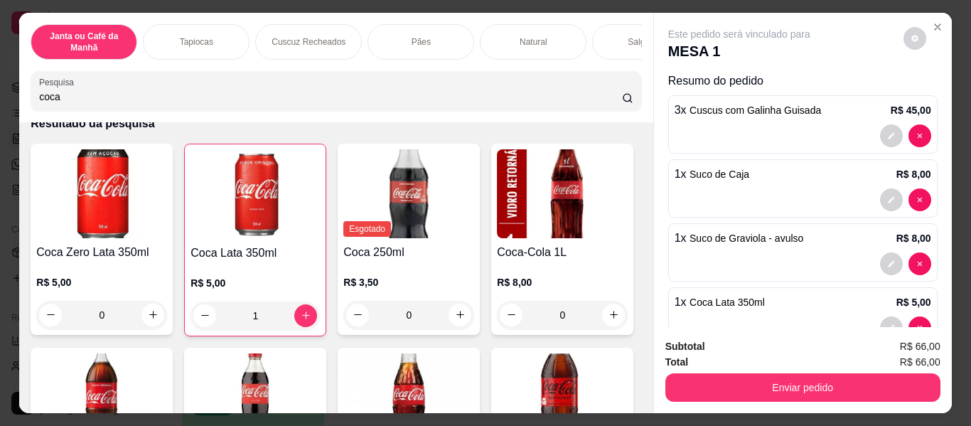
drag, startPoint x: 0, startPoint y: 108, endPoint x: 2, endPoint y: 100, distance: 8.8
click at [0, 107] on div "Janta ou Café da Manhã Tapiocas Cuscuz Recheados Pães Natural Salgados Tapiocas…" at bounding box center [485, 213] width 971 height 426
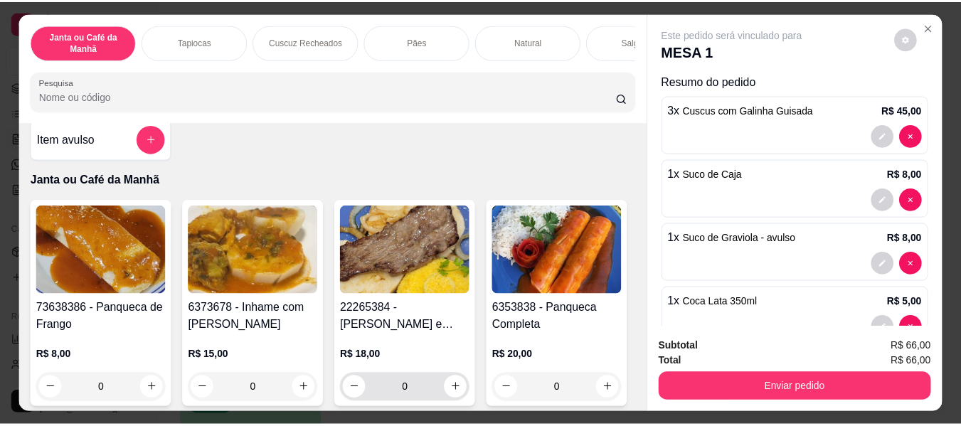
scroll to position [0, 0]
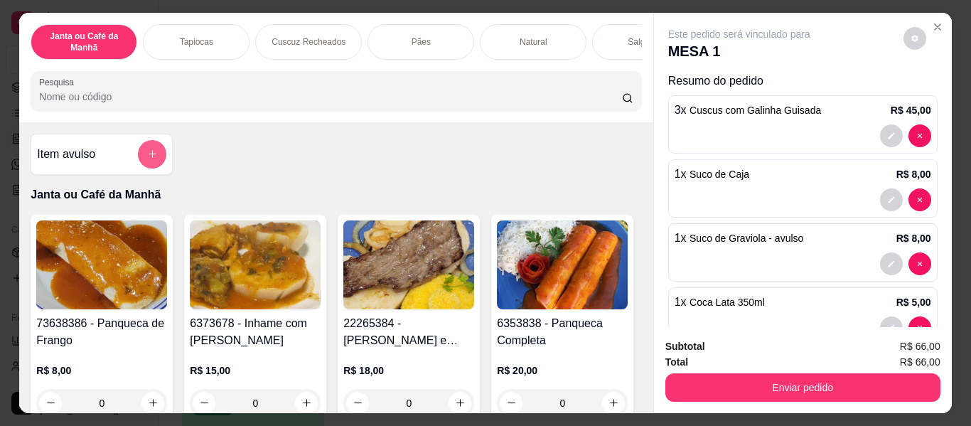
click at [147, 156] on icon "add-separate-item" at bounding box center [152, 154] width 11 height 11
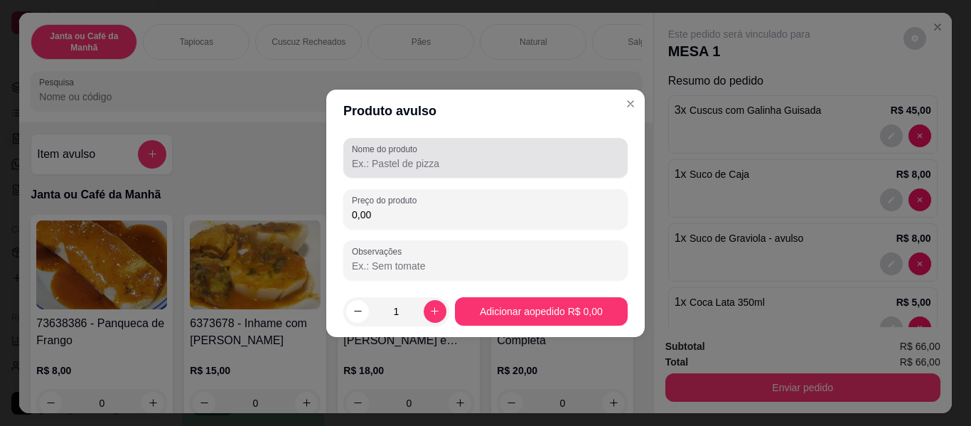
click at [375, 151] on label "Nome do produto" at bounding box center [387, 149] width 70 height 12
click at [375, 156] on input "Nome do produto" at bounding box center [485, 163] width 267 height 14
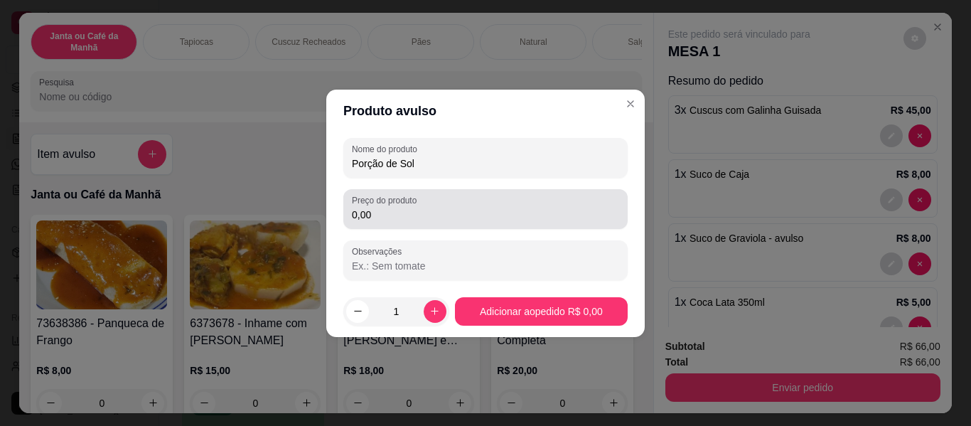
type input "Porção de Sol"
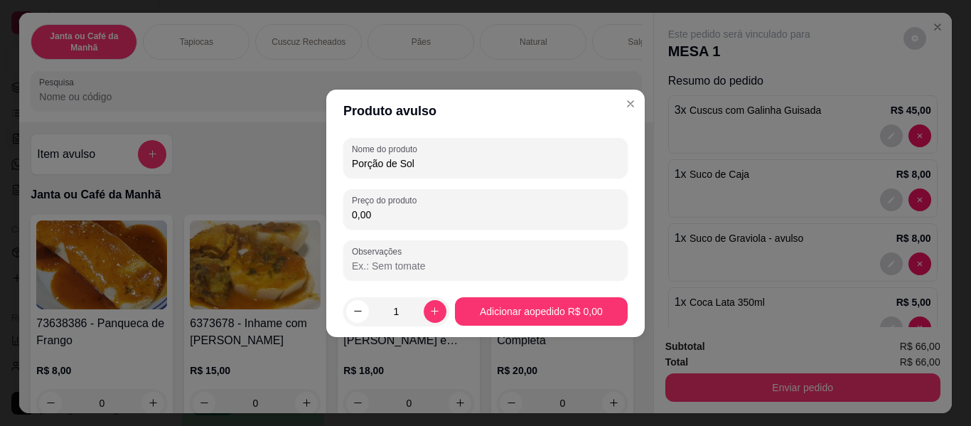
click at [367, 218] on input "0,00" at bounding box center [485, 215] width 267 height 14
type input "10,00"
click at [434, 307] on icon "increase-product-quantity" at bounding box center [434, 311] width 11 height 11
type input "2"
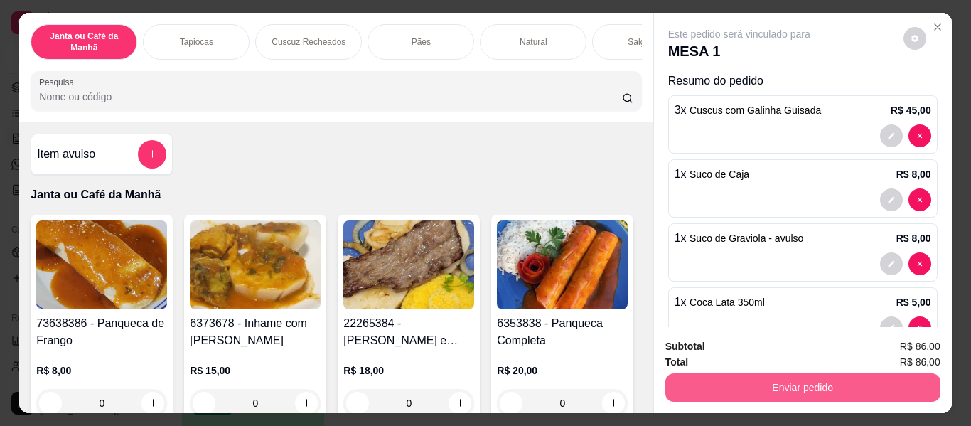
click at [752, 373] on button "Enviar pedido" at bounding box center [802, 387] width 275 height 28
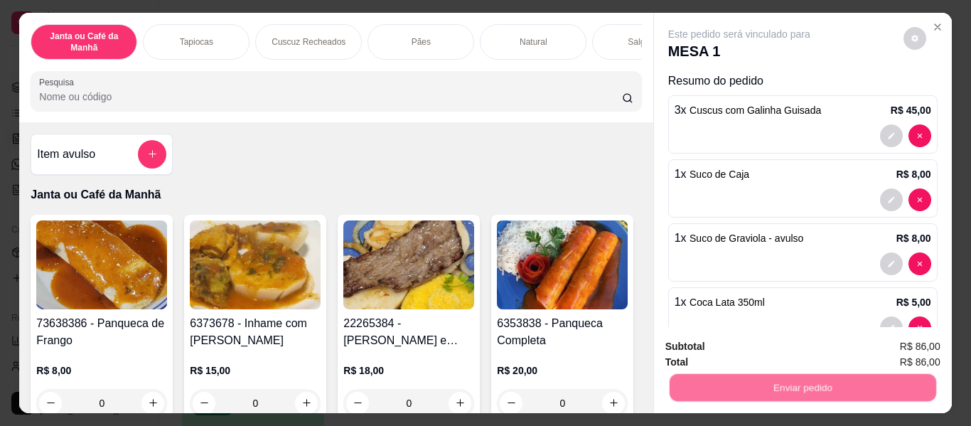
click at [741, 341] on button "Não registrar e enviar pedido" at bounding box center [756, 346] width 144 height 26
